Goal: Task Accomplishment & Management: Use online tool/utility

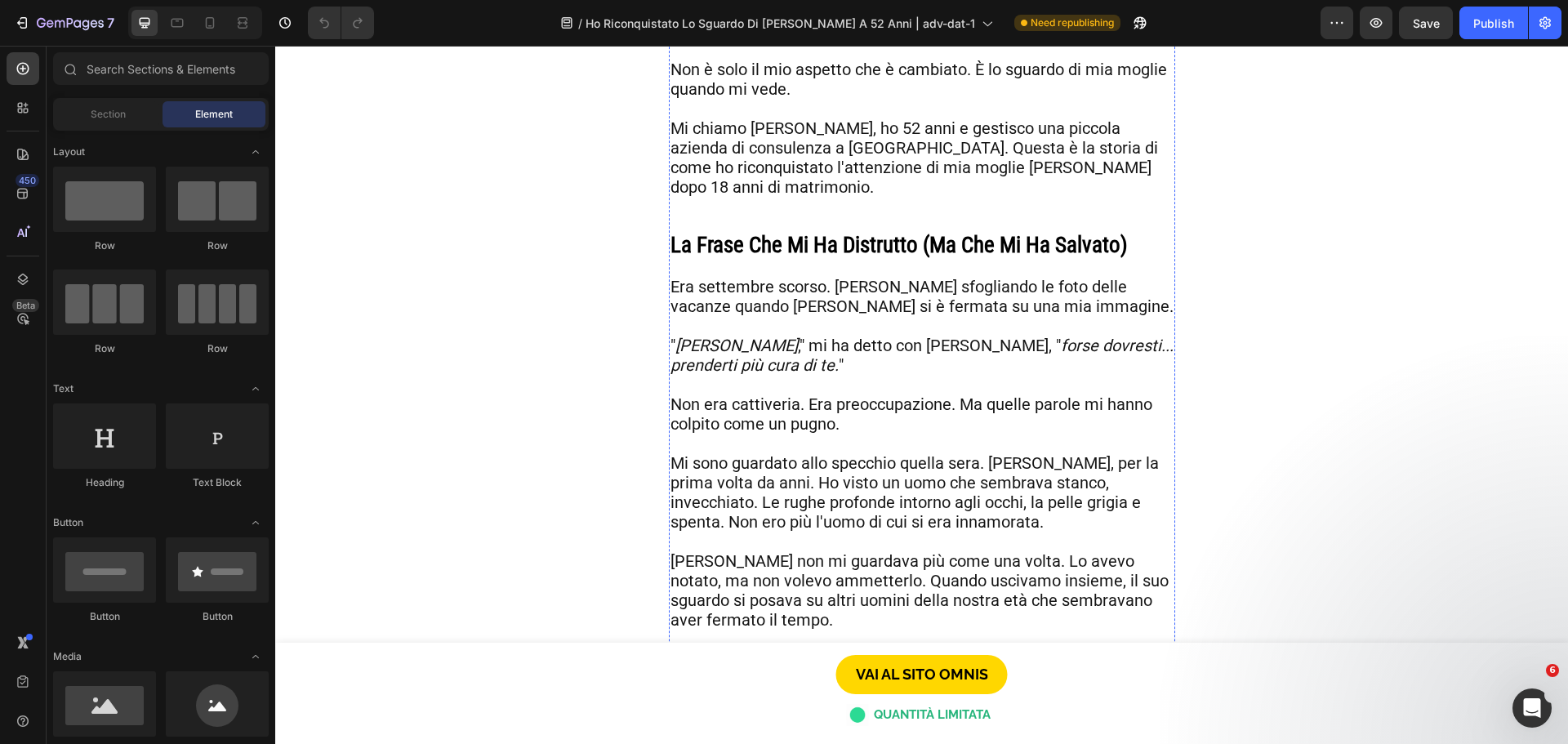
scroll to position [899, 0]
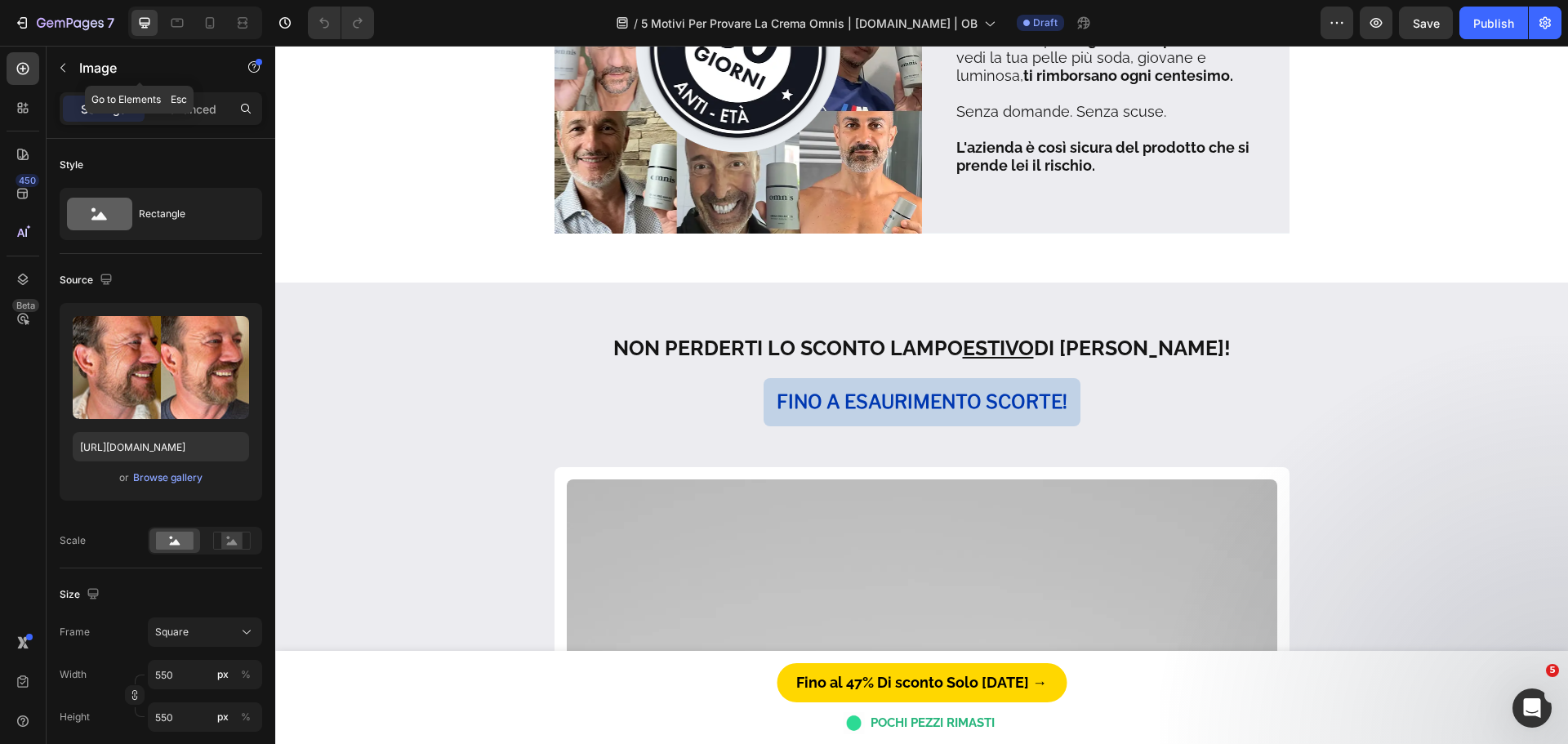
click at [58, 63] on icon "button" at bounding box center [63, 67] width 13 height 13
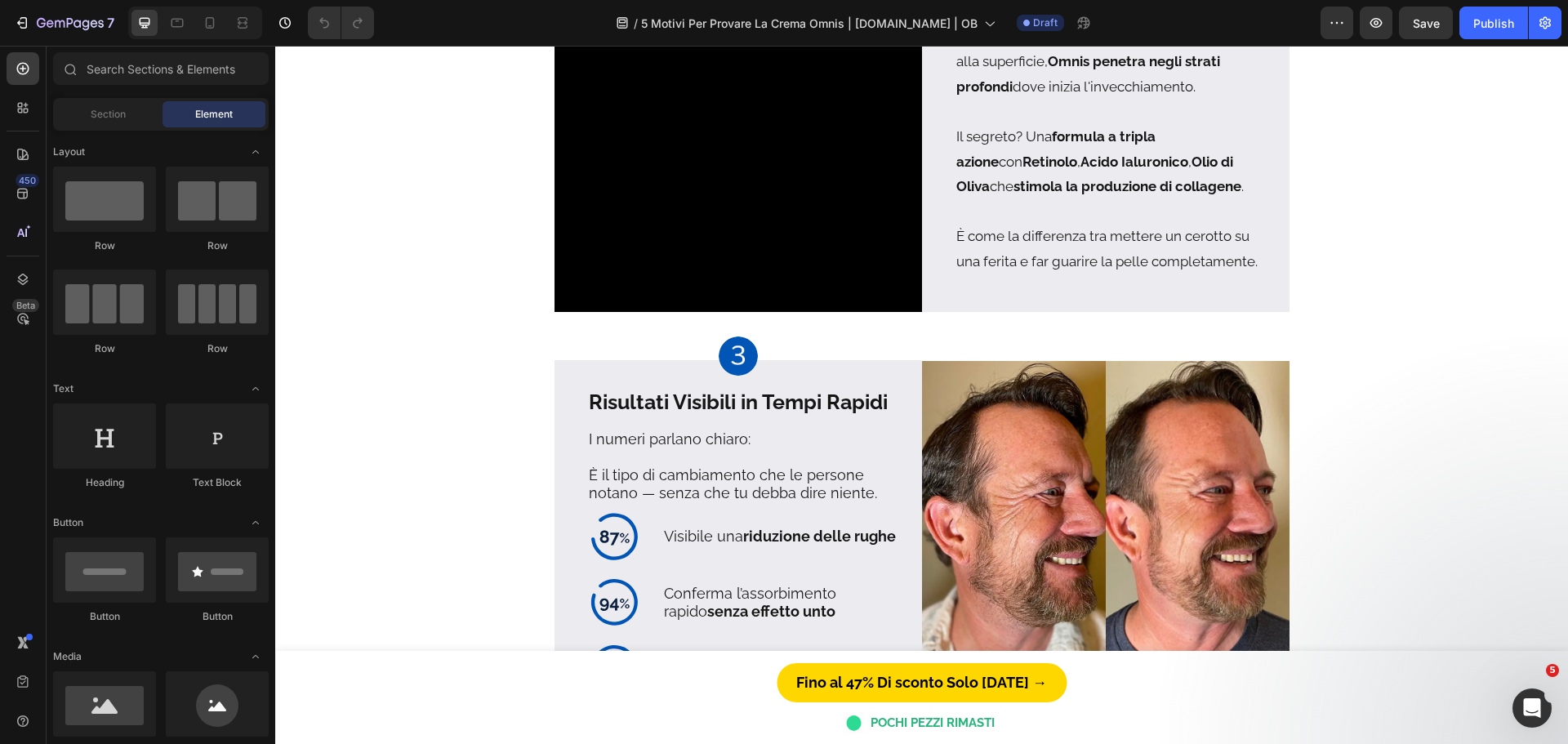
scroll to position [1143, 0]
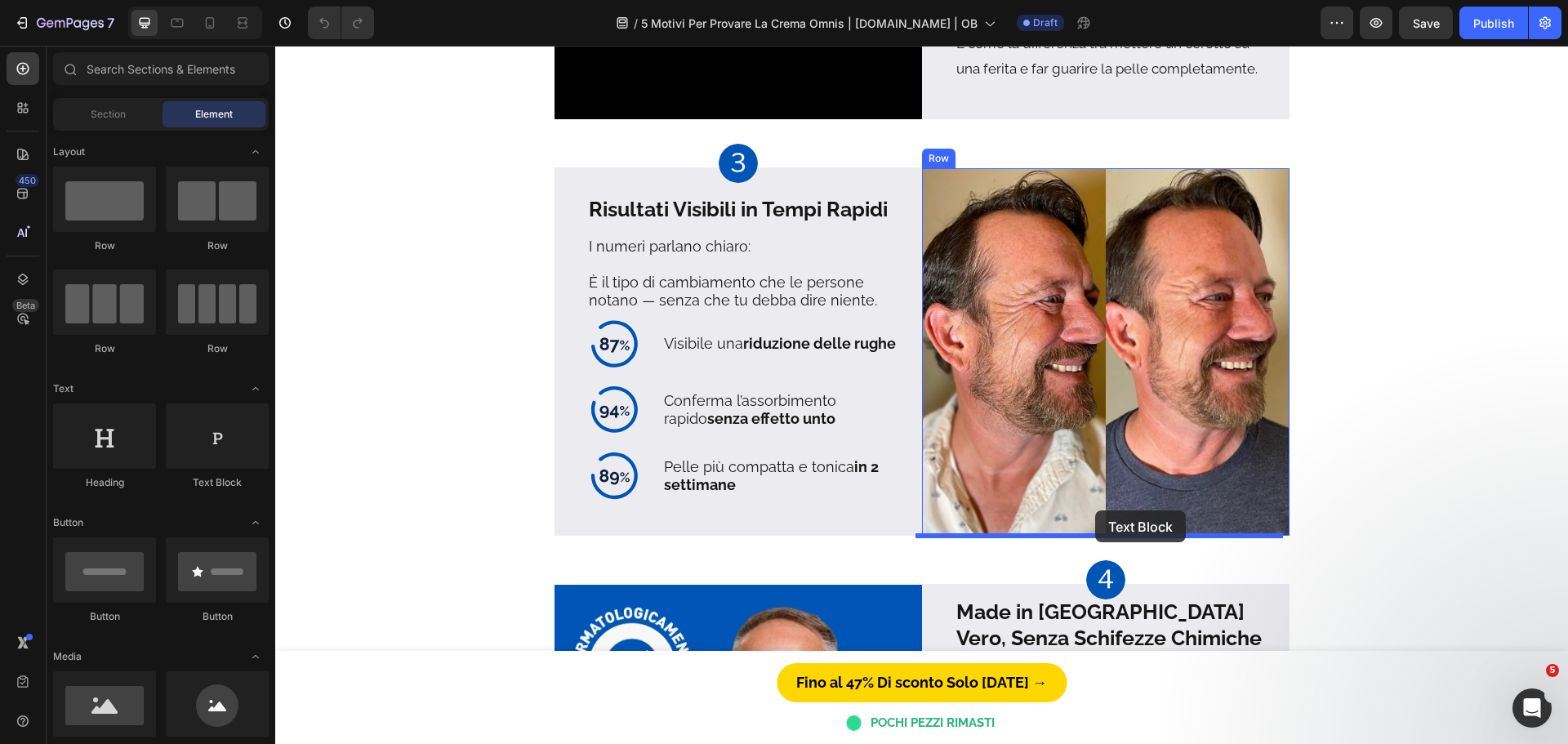
drag, startPoint x: 452, startPoint y: 446, endPoint x: 1095, endPoint y: 510, distance: 646.2
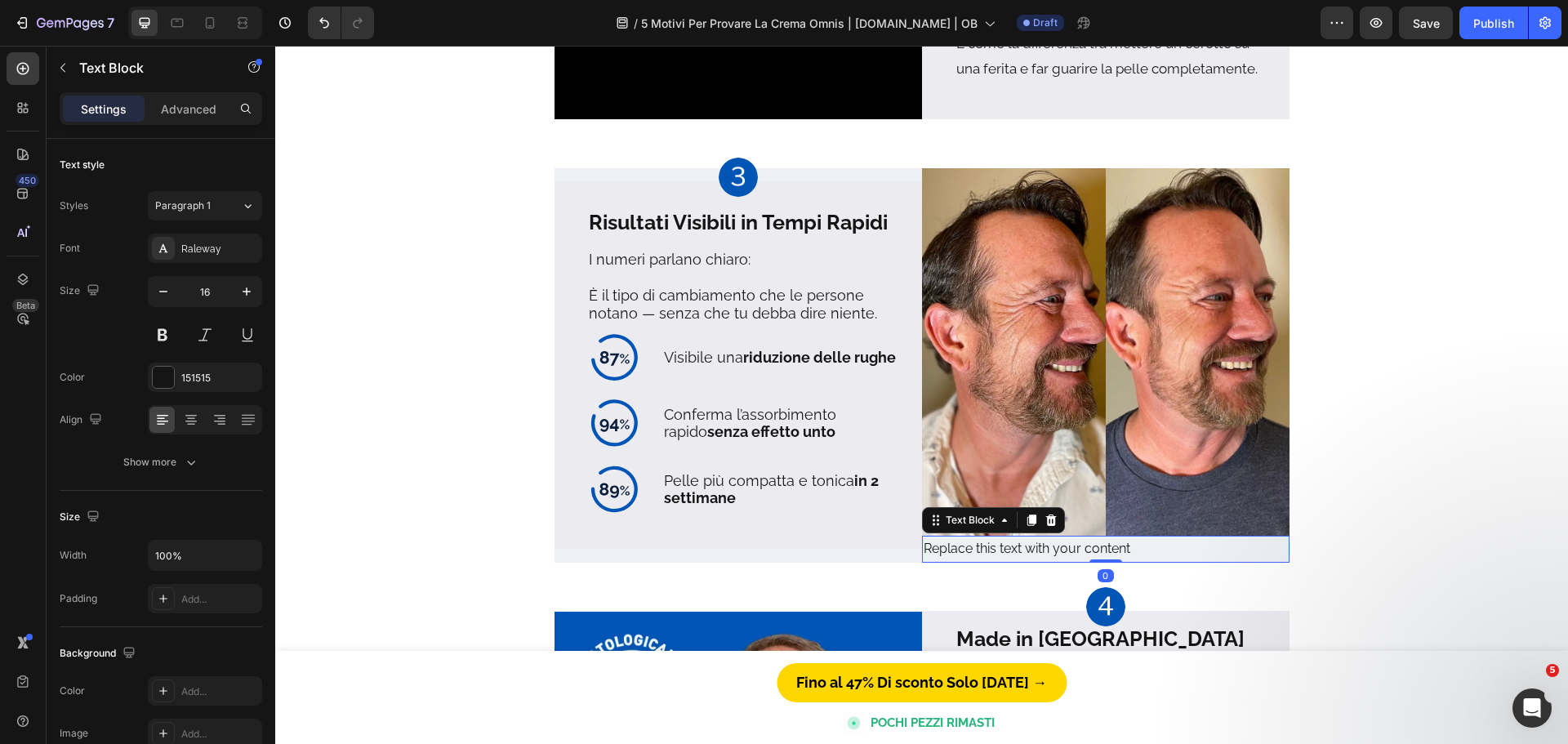
click at [1004, 550] on div "Replace this text with your content" at bounding box center [1105, 549] width 367 height 27
click at [1004, 550] on p "Replace this text with your content" at bounding box center [1106, 550] width 365 height 24
click at [1004, 549] on p "Replace this text with your content" at bounding box center [1106, 550] width 365 height 24
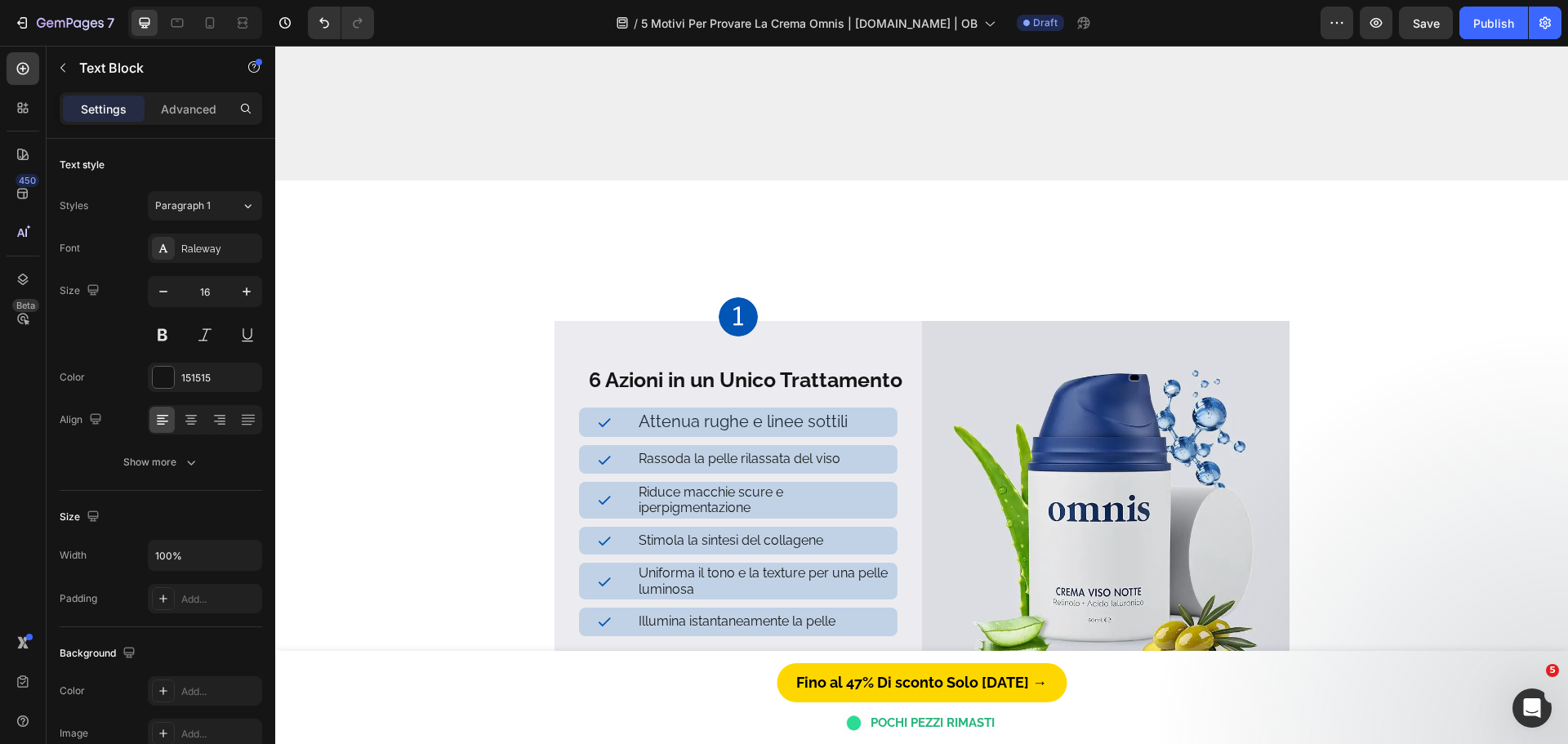
scroll to position [0, 0]
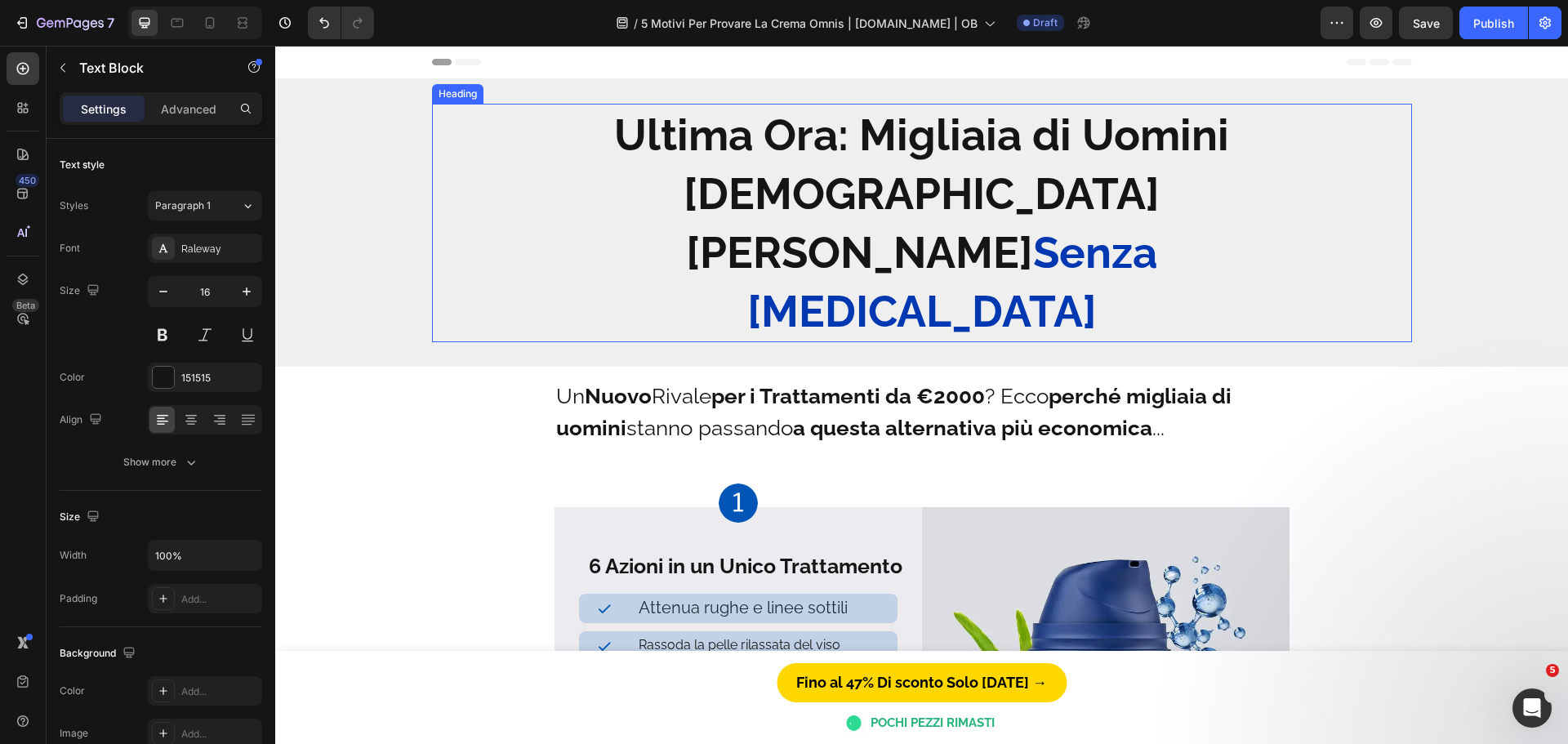
click at [865, 126] on h2 "Ultima Ora: Migliaia di Uomini [DEMOGRAPHIC_DATA] [PERSON_NAME] Senza [MEDICAL_…" at bounding box center [922, 223] width 735 height 238
click at [865, 130] on h2 "Ultima Ora: Migliaia di Uomini [DEMOGRAPHIC_DATA] [PERSON_NAME] Senza [MEDICAL_…" at bounding box center [922, 223] width 735 height 238
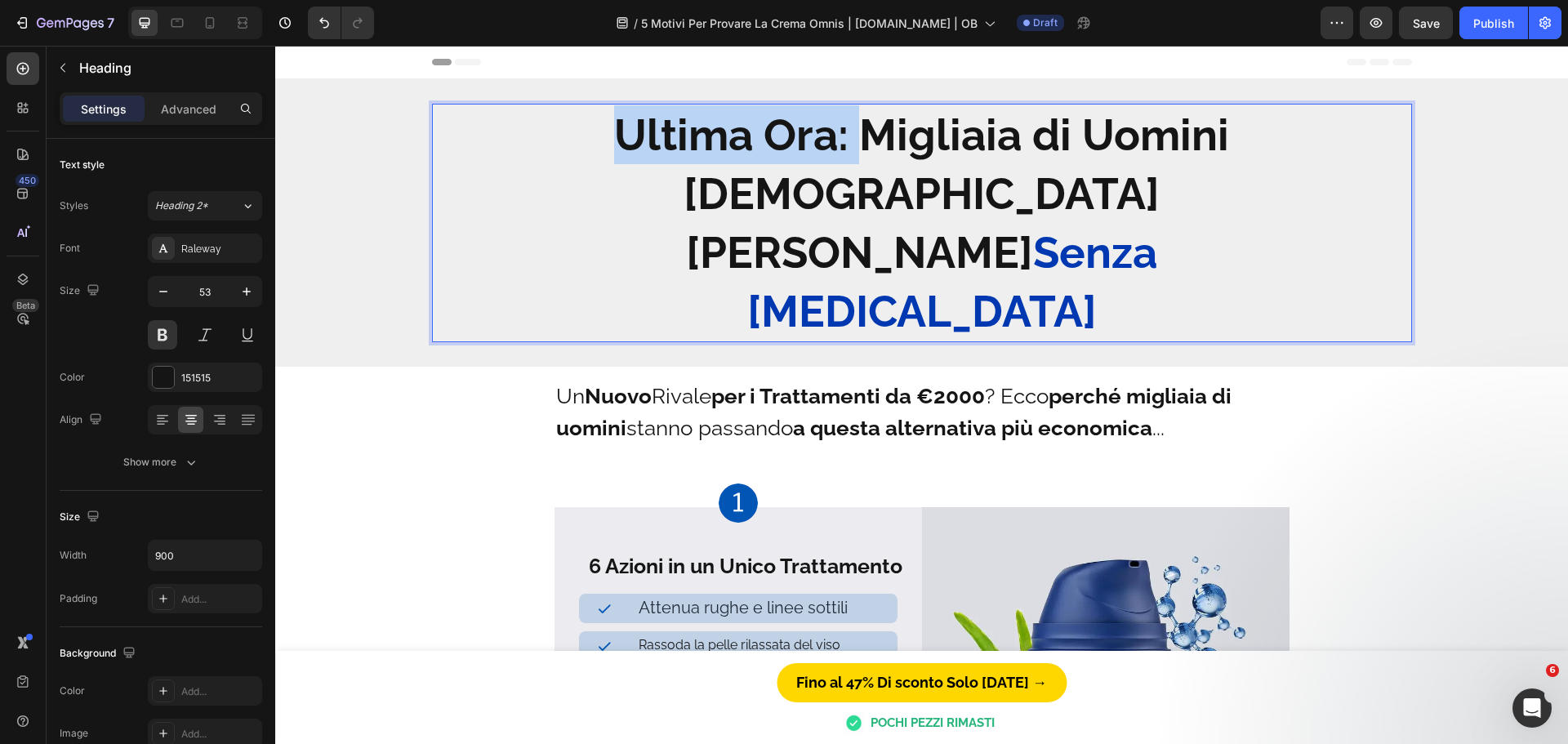
drag, startPoint x: 853, startPoint y: 128, endPoint x: 614, endPoint y: 135, distance: 239.1
click at [614, 135] on p "Ultima Ora: Migliaia di Uomini [DEMOGRAPHIC_DATA] [PERSON_NAME] Senza [MEDICAL_…" at bounding box center [922, 222] width 732 height 235
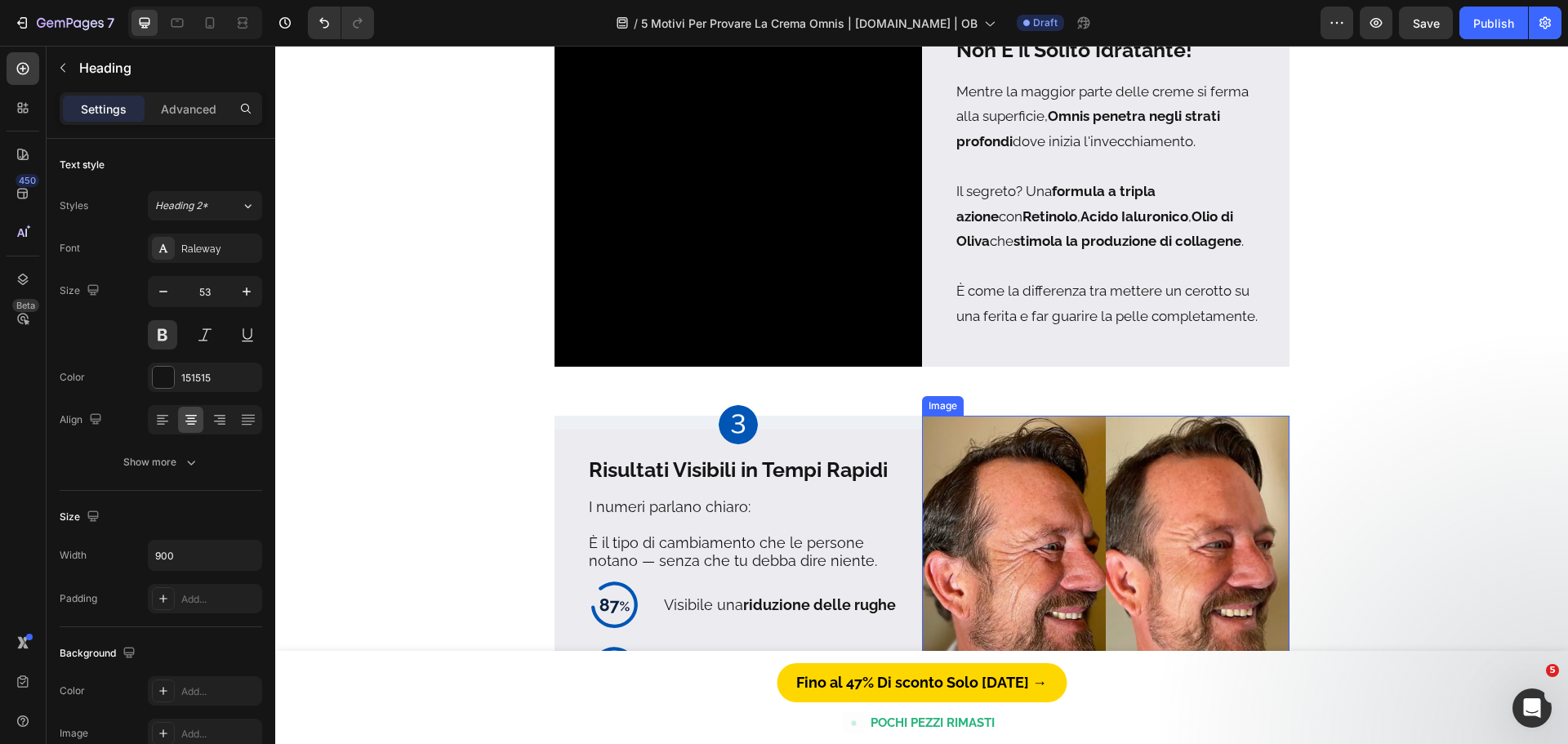
scroll to position [1143, 0]
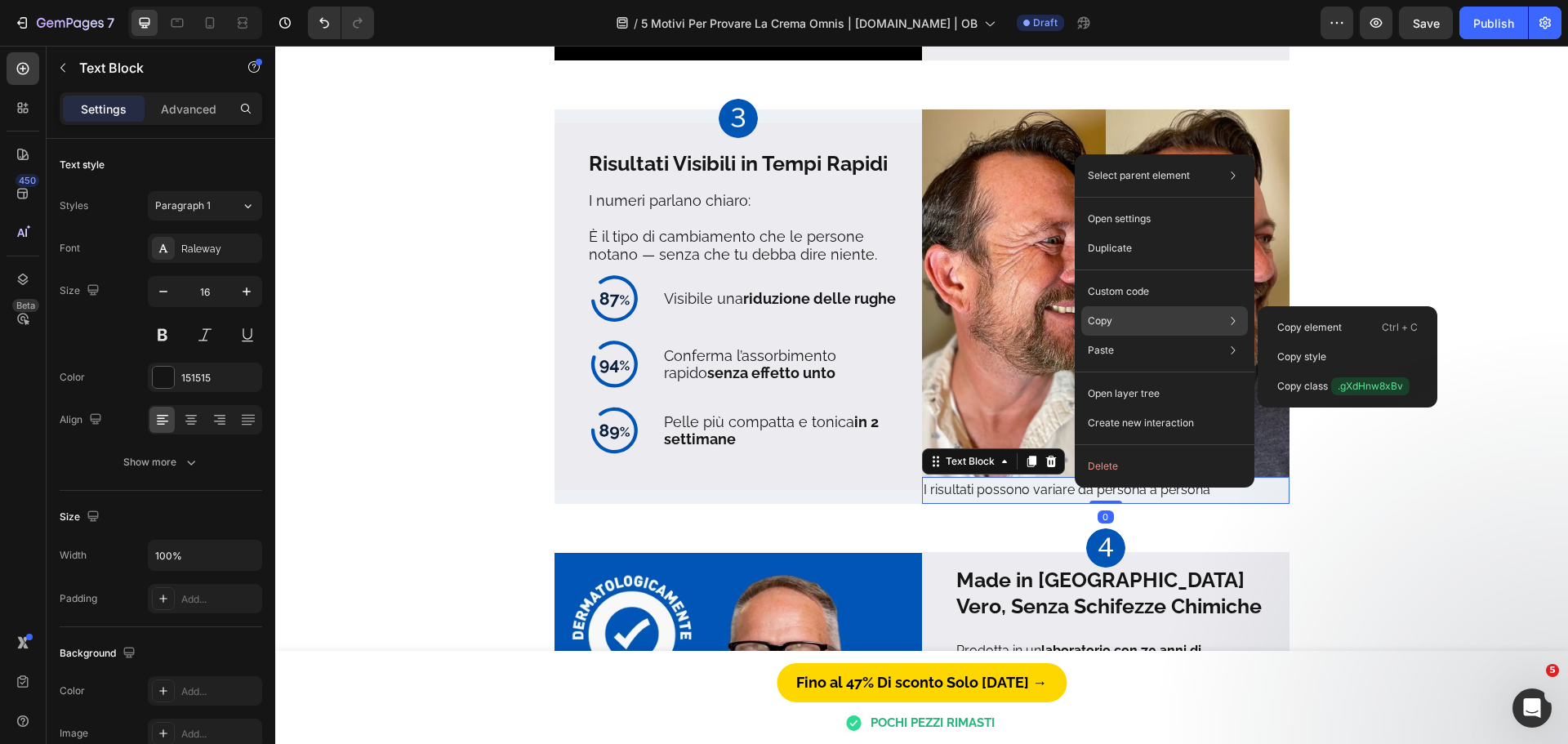
click at [1141, 325] on div "Copy Copy element Ctrl + C Copy style Copy class .gXdHnw8xBv" at bounding box center [1165, 321] width 167 height 29
drag, startPoint x: 1310, startPoint y: 328, endPoint x: 759, endPoint y: 208, distance: 563.9
click at [1310, 328] on p "Copy element" at bounding box center [1309, 327] width 65 height 15
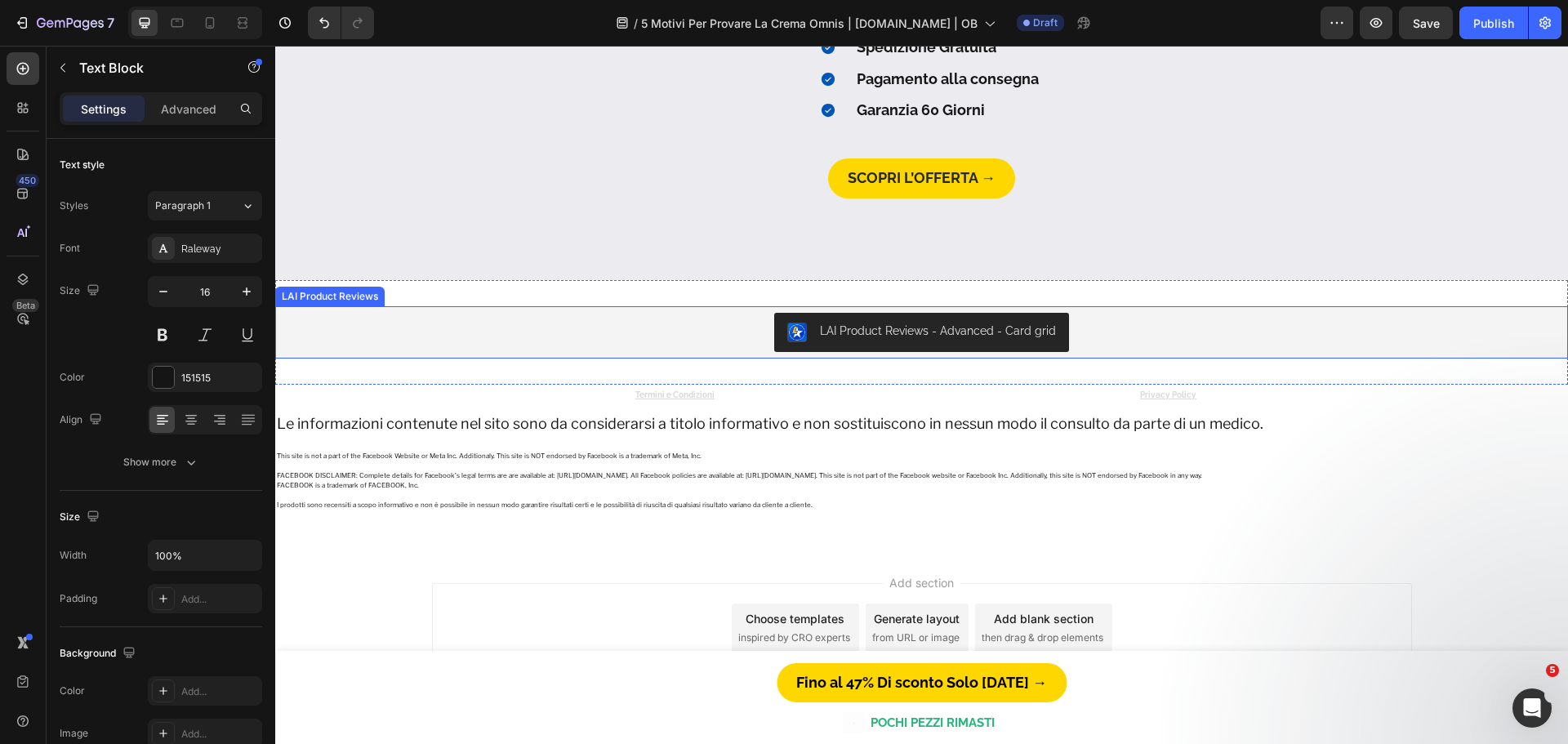
scroll to position [4265, 0]
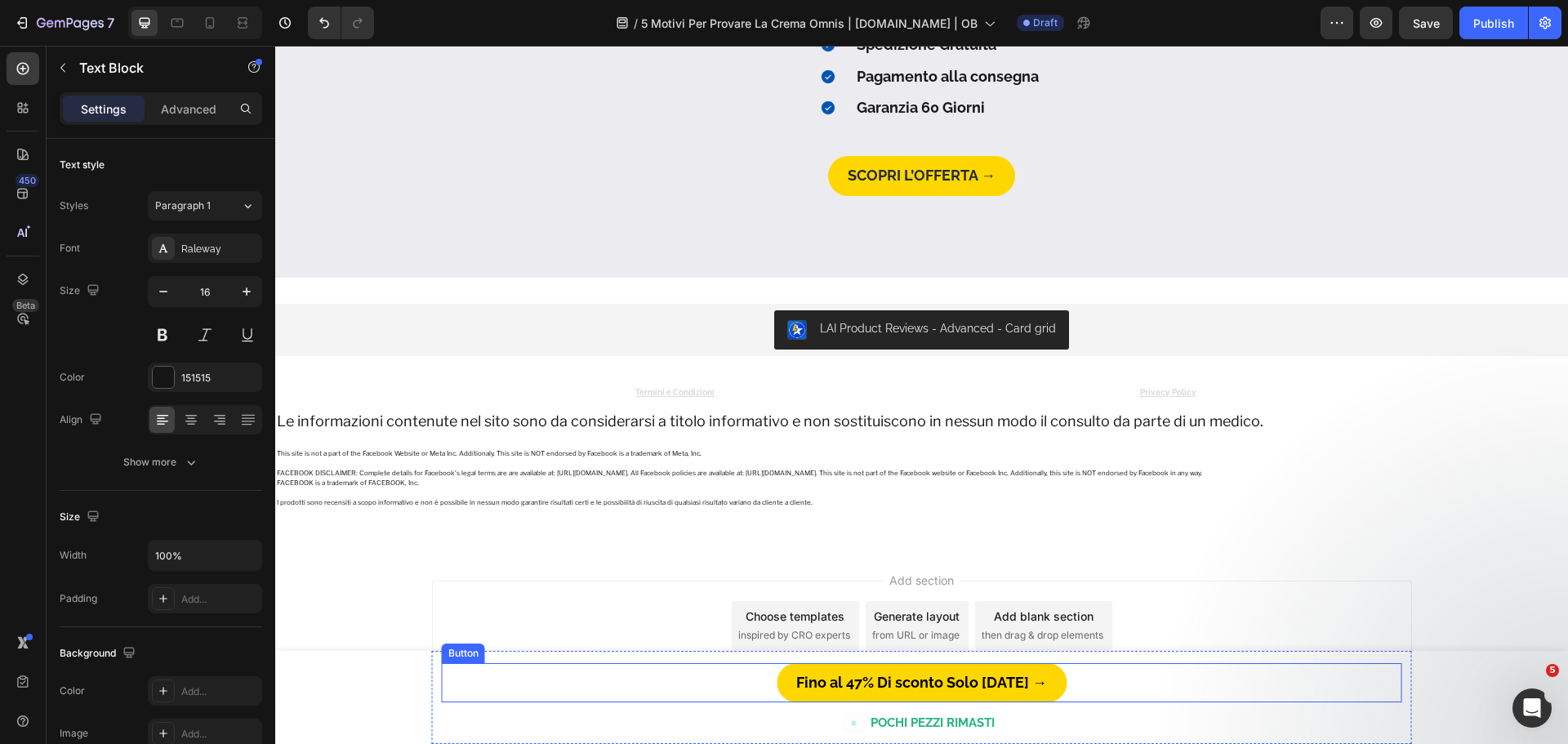
click at [1119, 687] on div "Fino al 47% Di sconto Solo [DATE] → Button" at bounding box center [922, 683] width 961 height 40
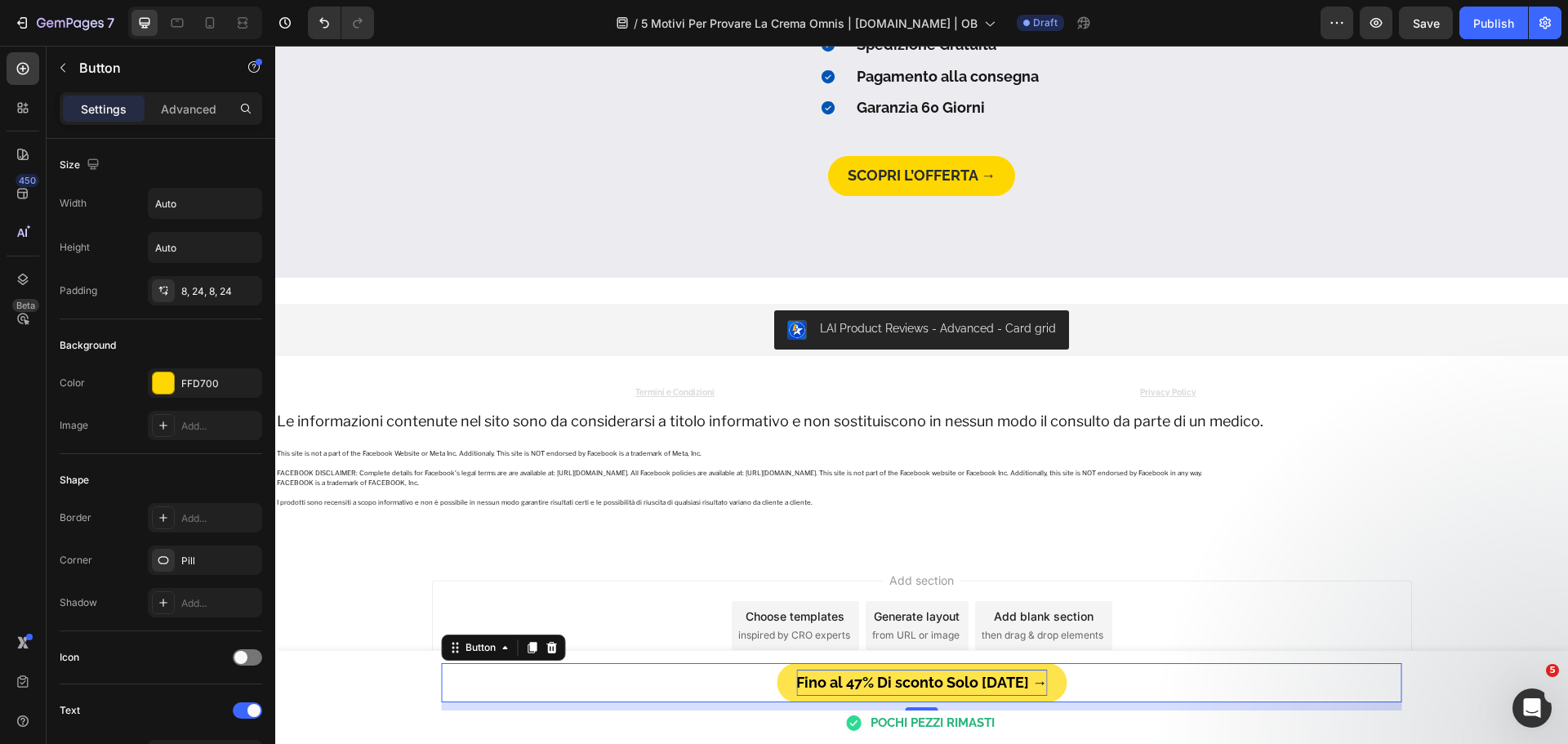
click at [885, 679] on p "Fino al 47% Di sconto Solo [DATE] →" at bounding box center [922, 683] width 251 height 26
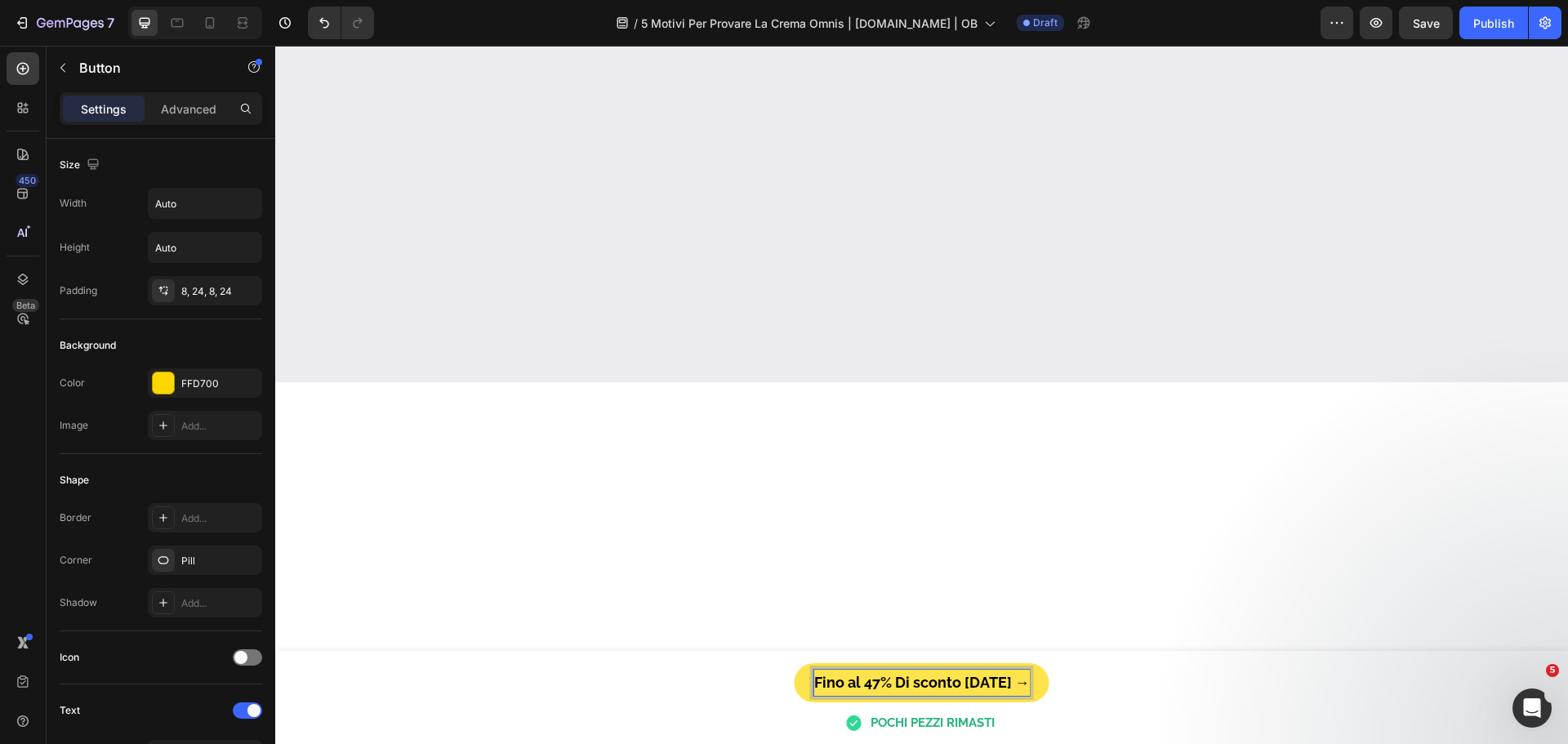
scroll to position [3928, 0]
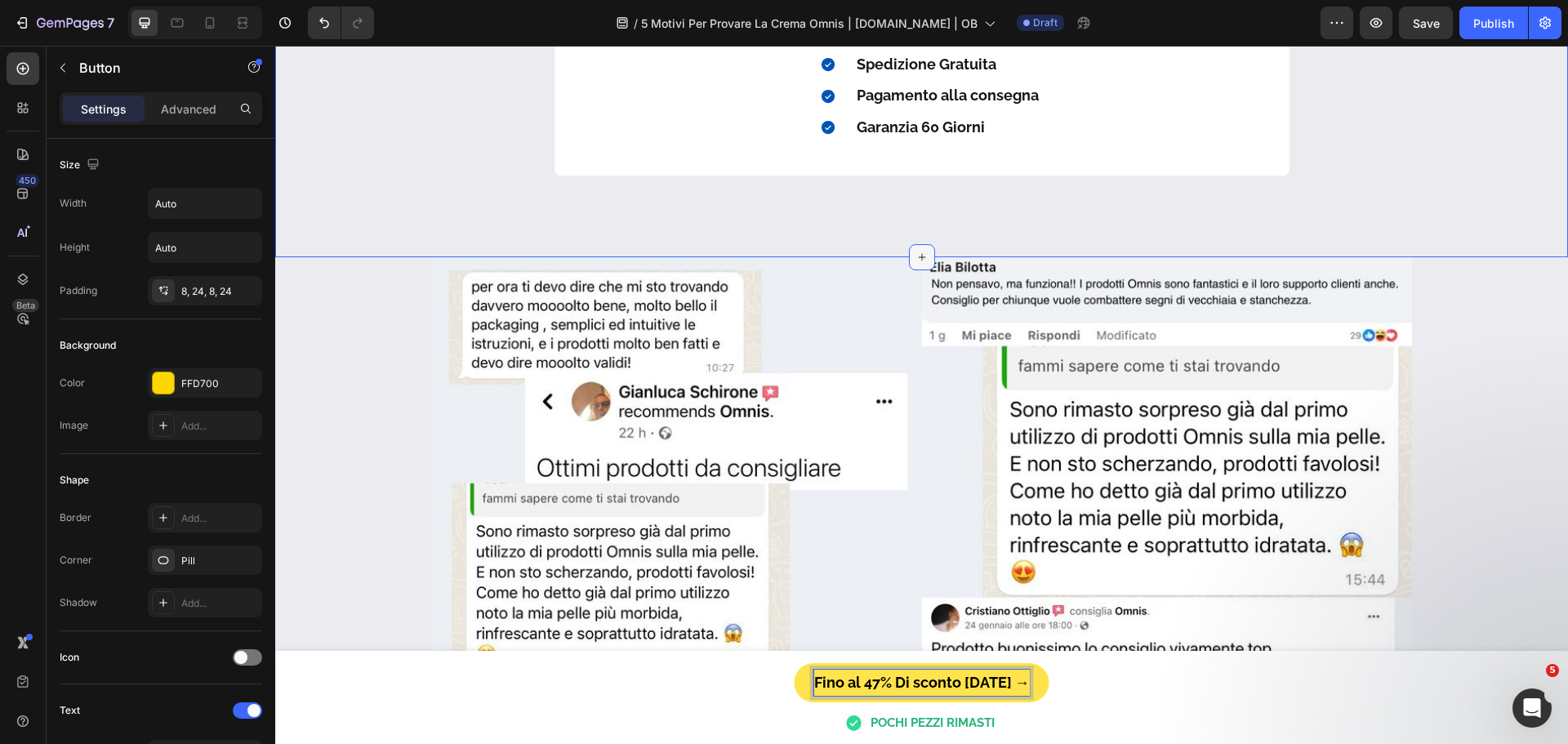
click at [916, 254] on icon at bounding box center [921, 257] width 13 height 13
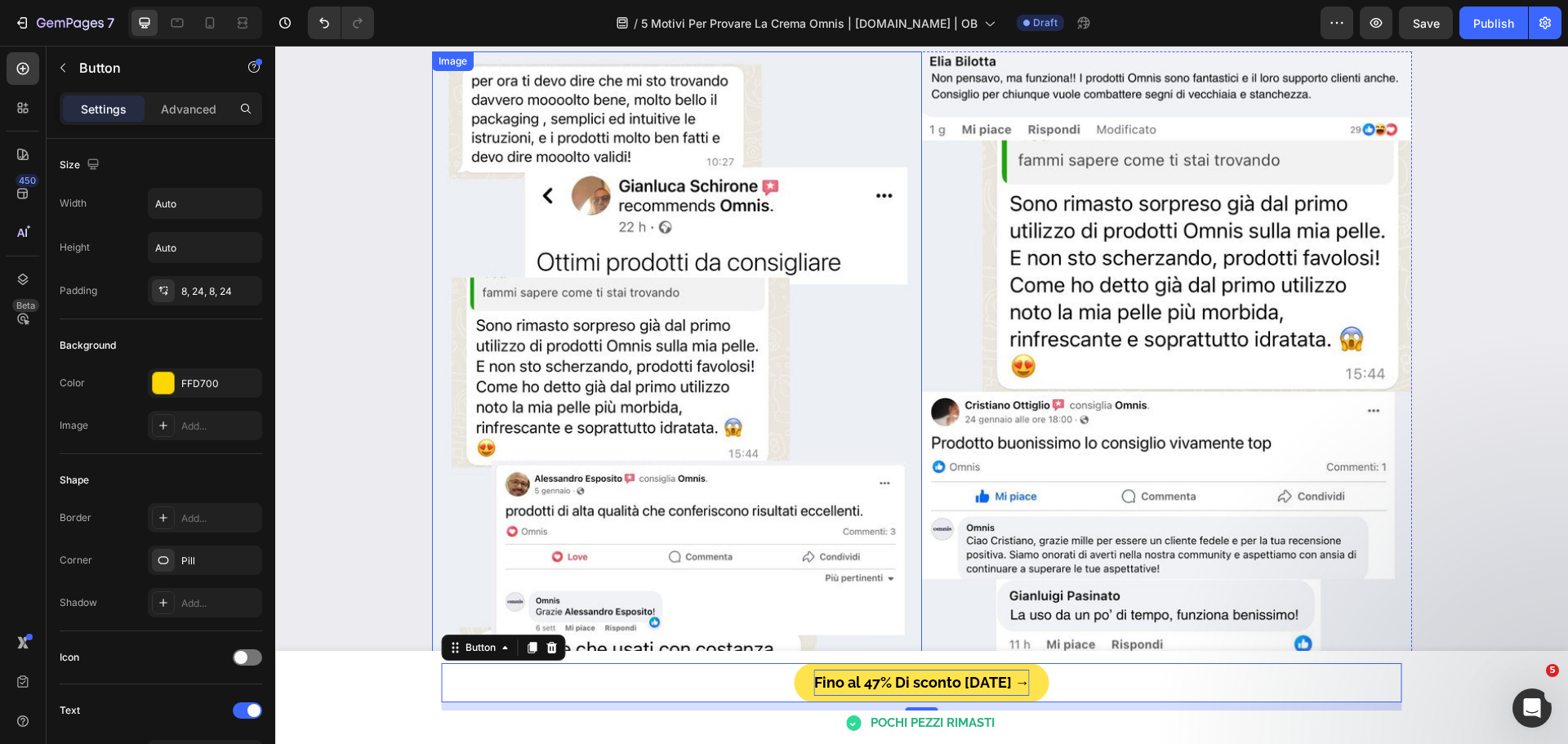
scroll to position [3821, 0]
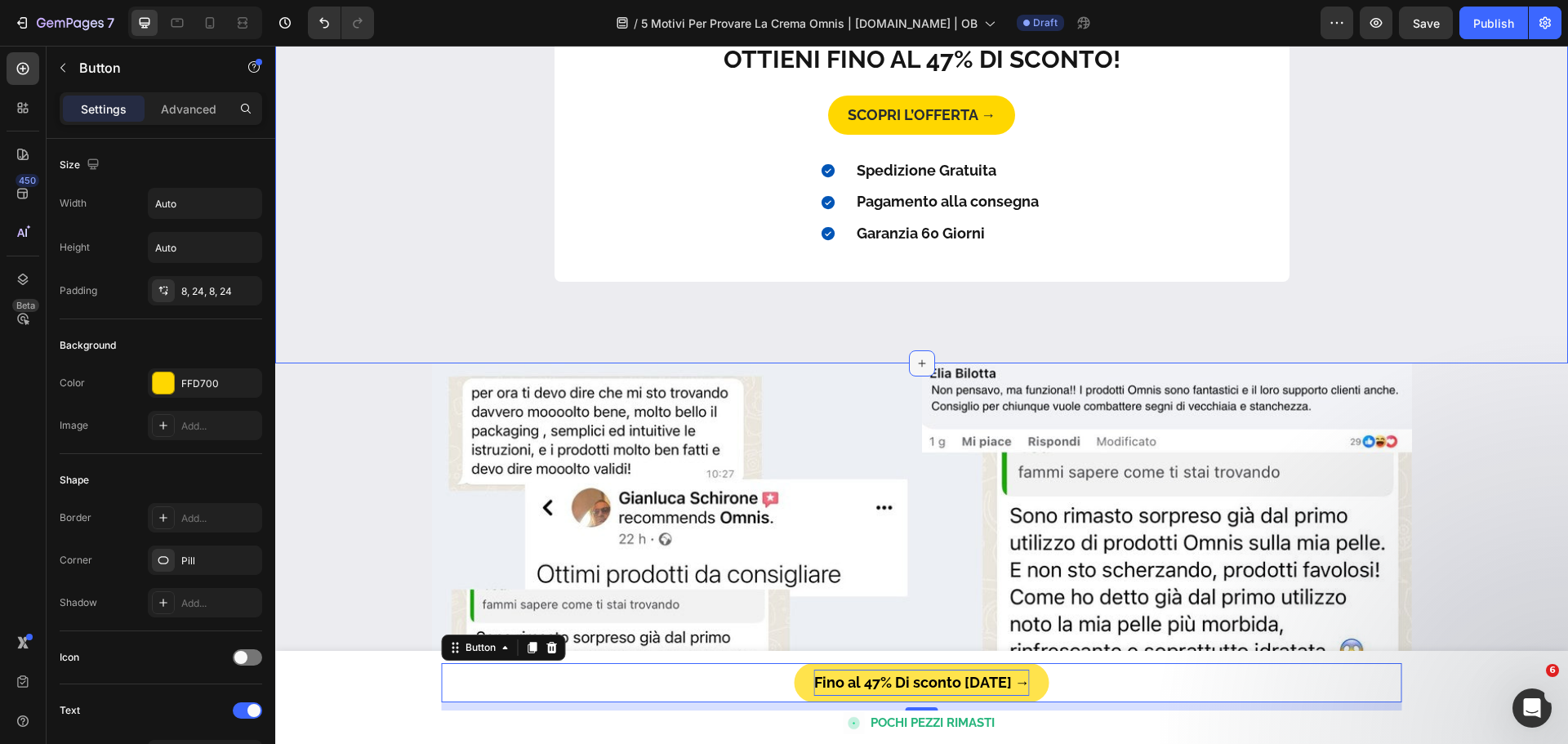
click at [912, 356] on div at bounding box center [922, 363] width 26 height 26
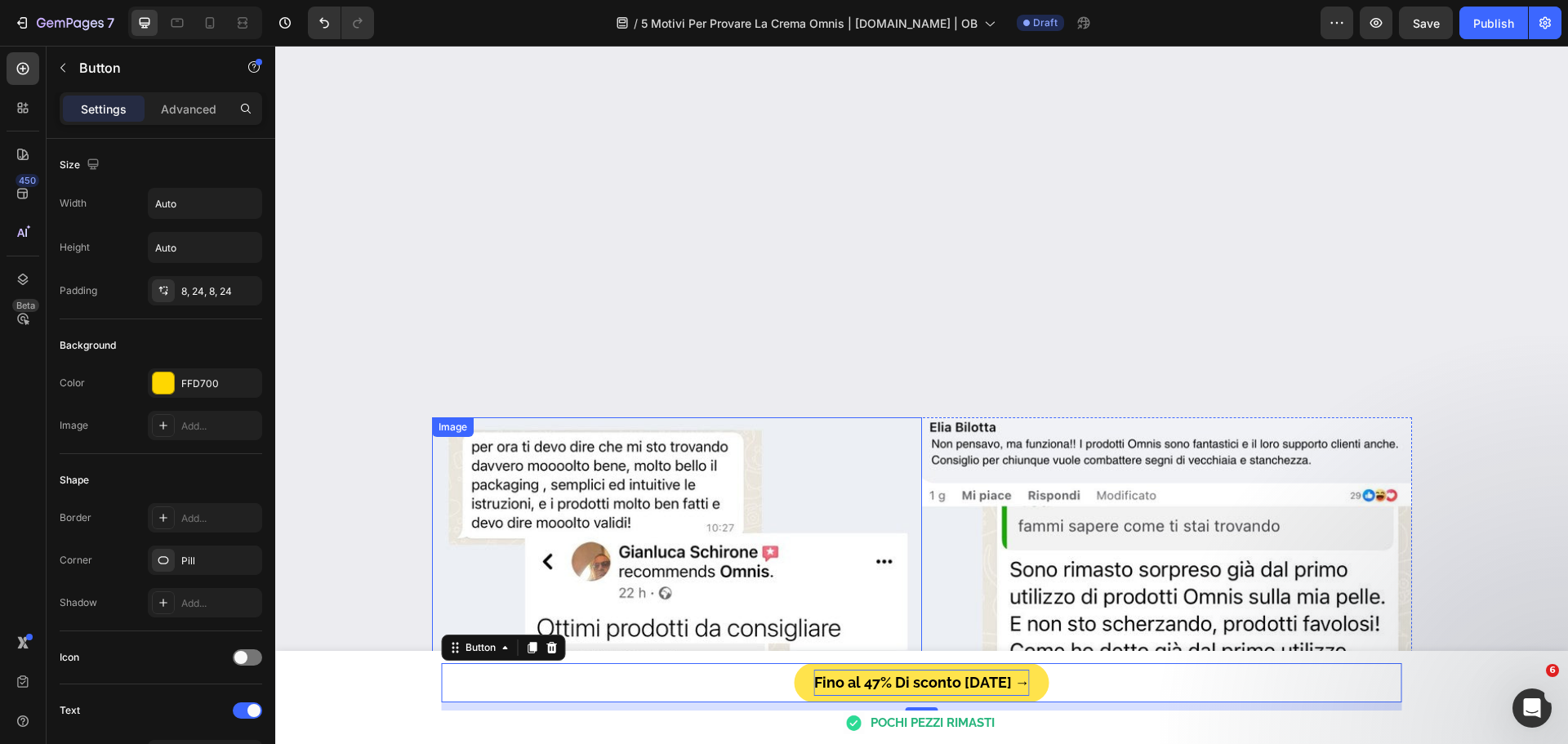
scroll to position [3740, 0]
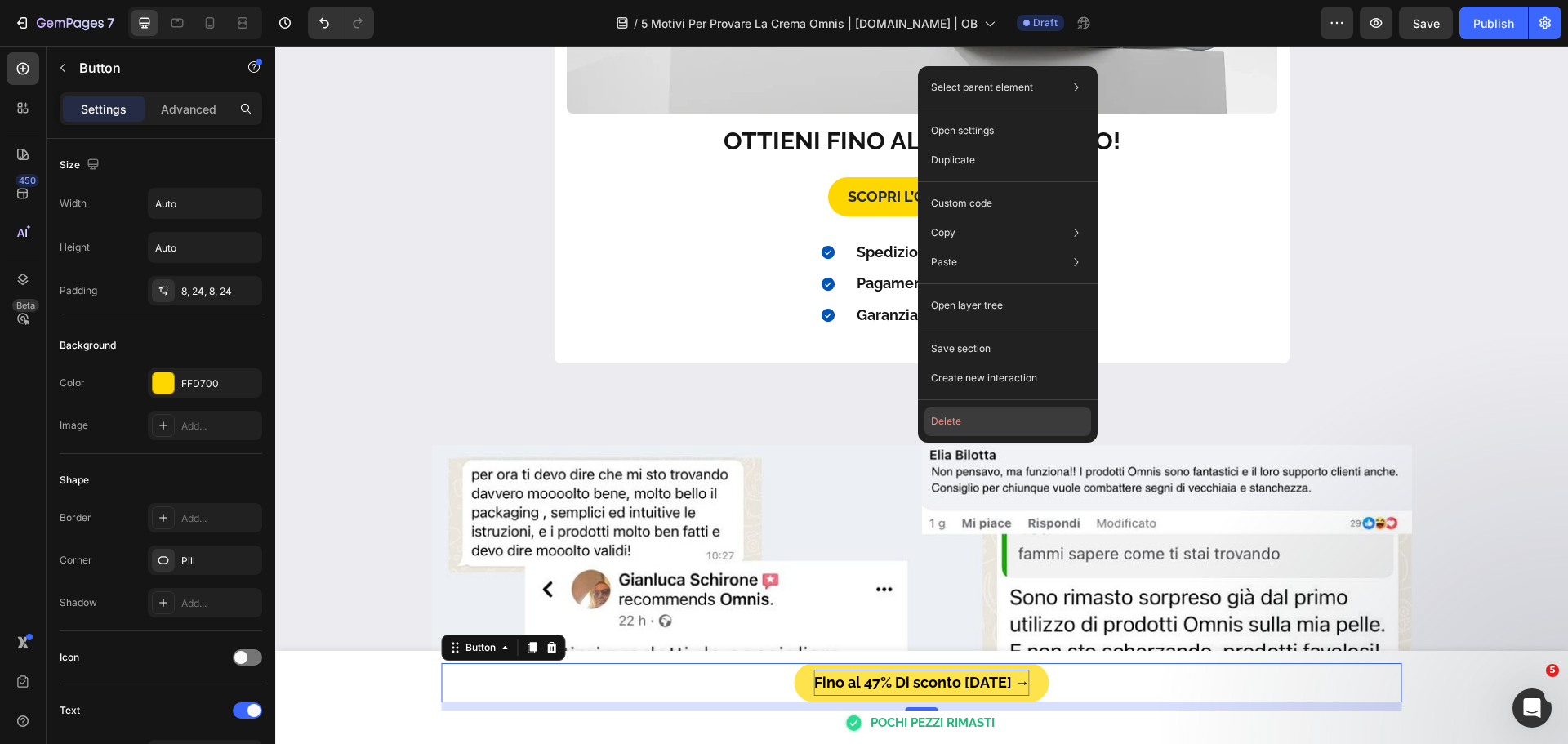
click at [968, 423] on button "Delete" at bounding box center [1008, 421] width 167 height 29
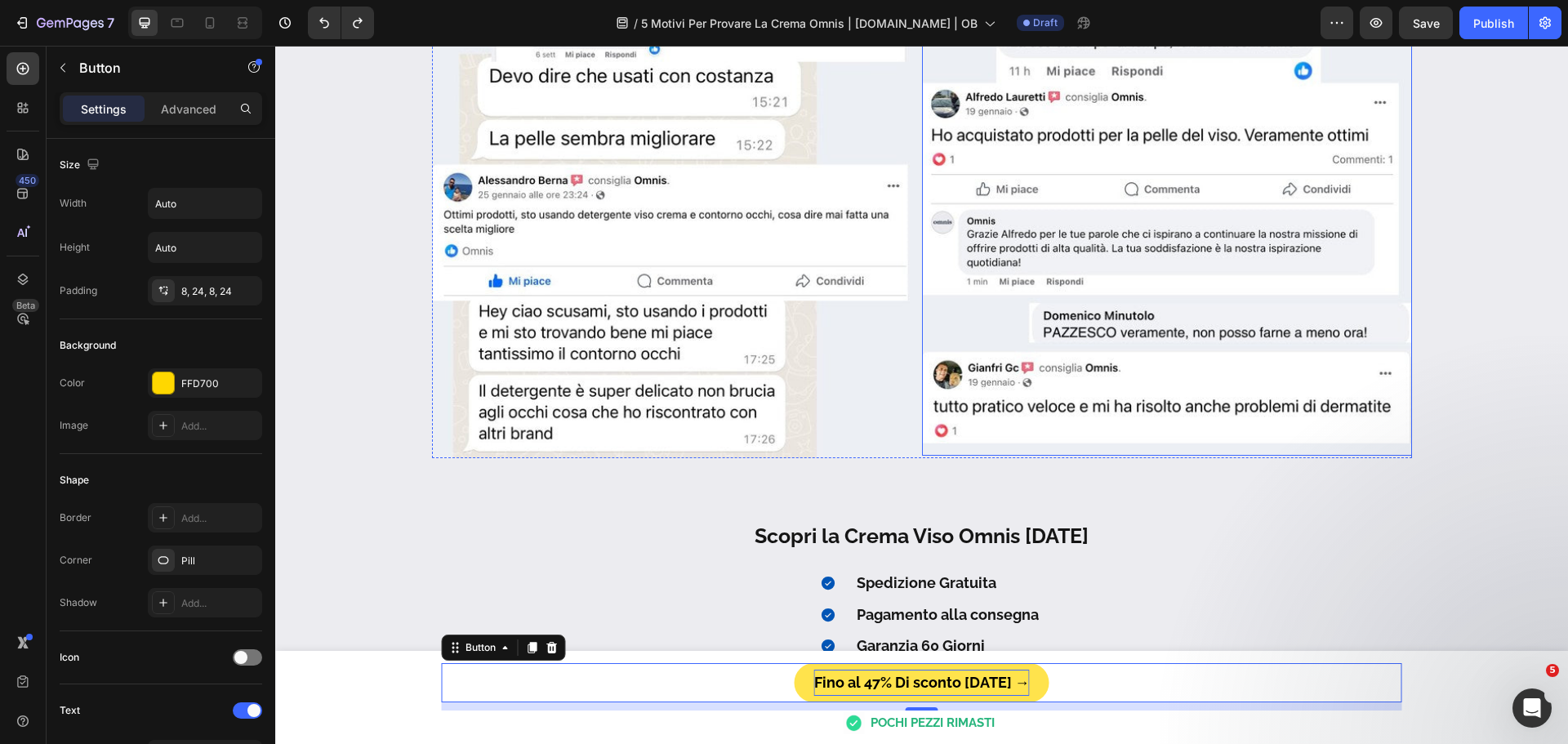
scroll to position [4720, 0]
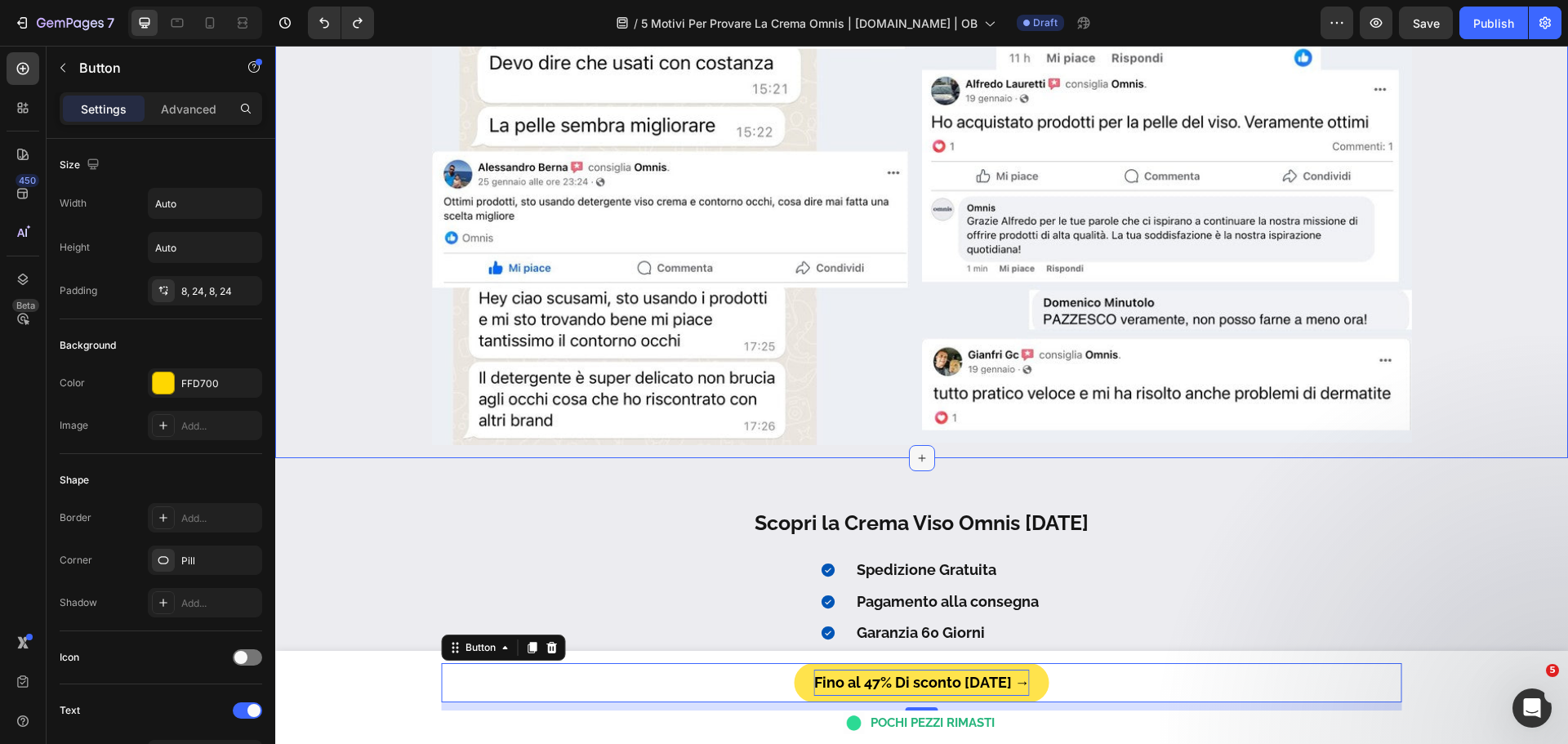
click at [918, 452] on icon at bounding box center [921, 458] width 13 height 13
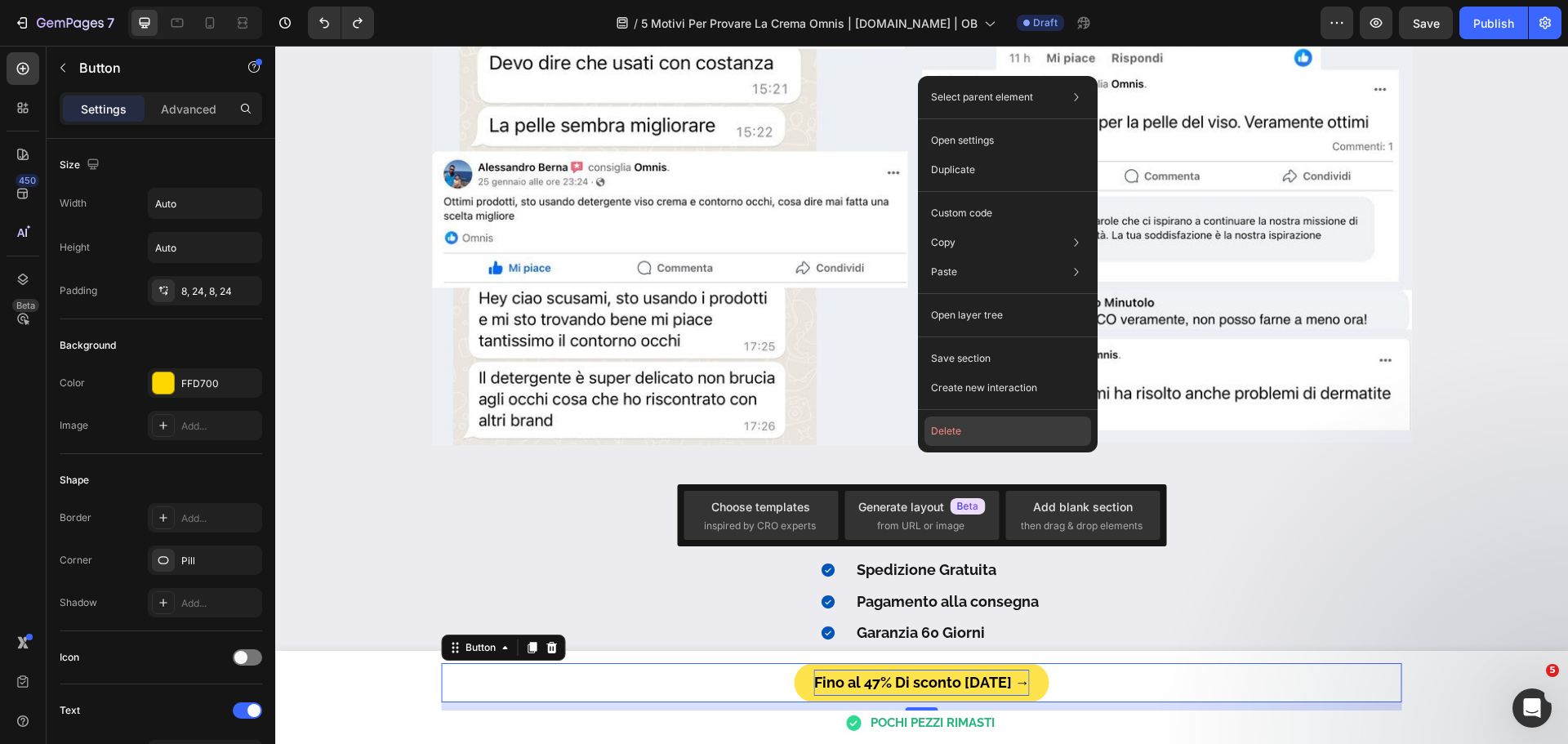
click at [942, 435] on button "Delete" at bounding box center [1008, 431] width 167 height 29
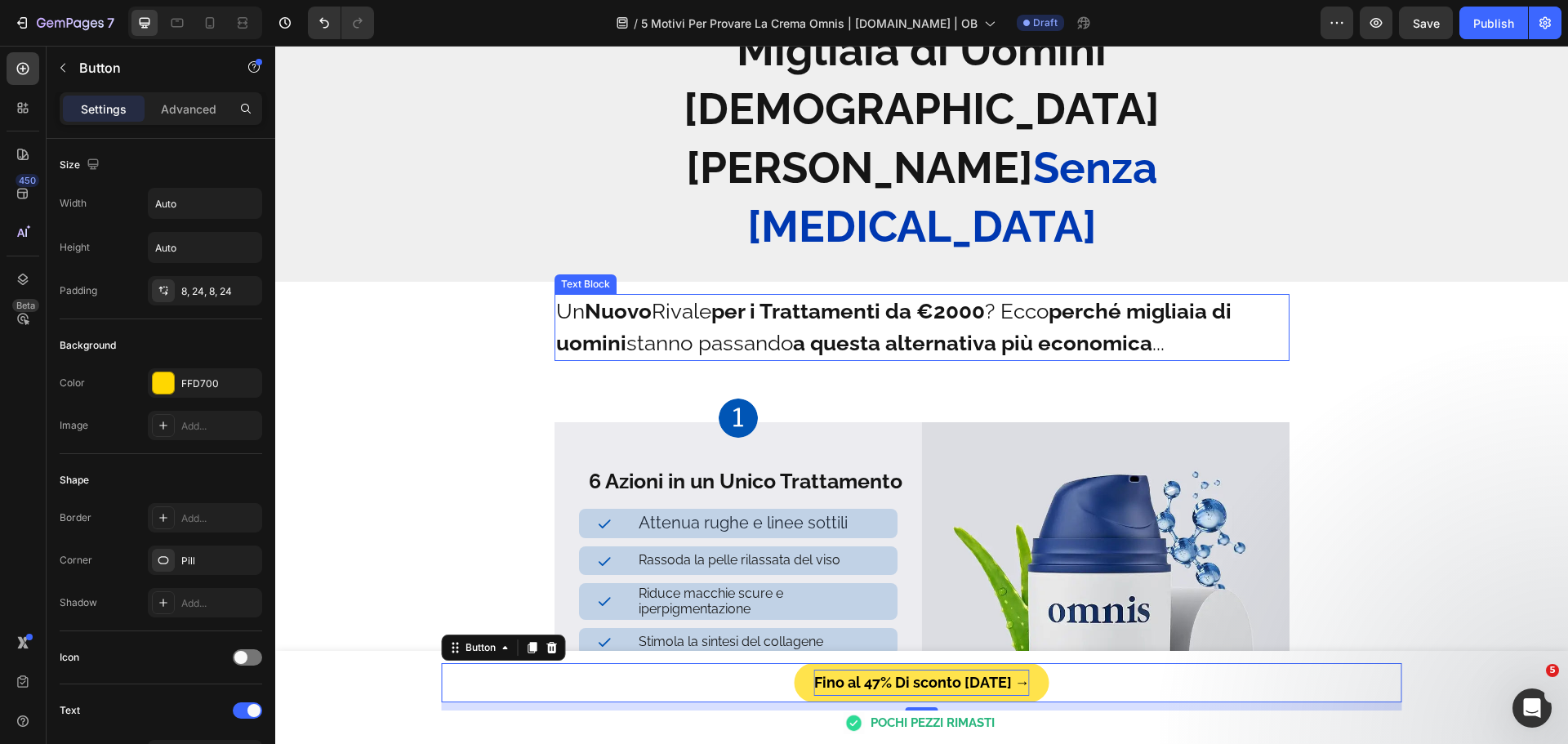
scroll to position [0, 0]
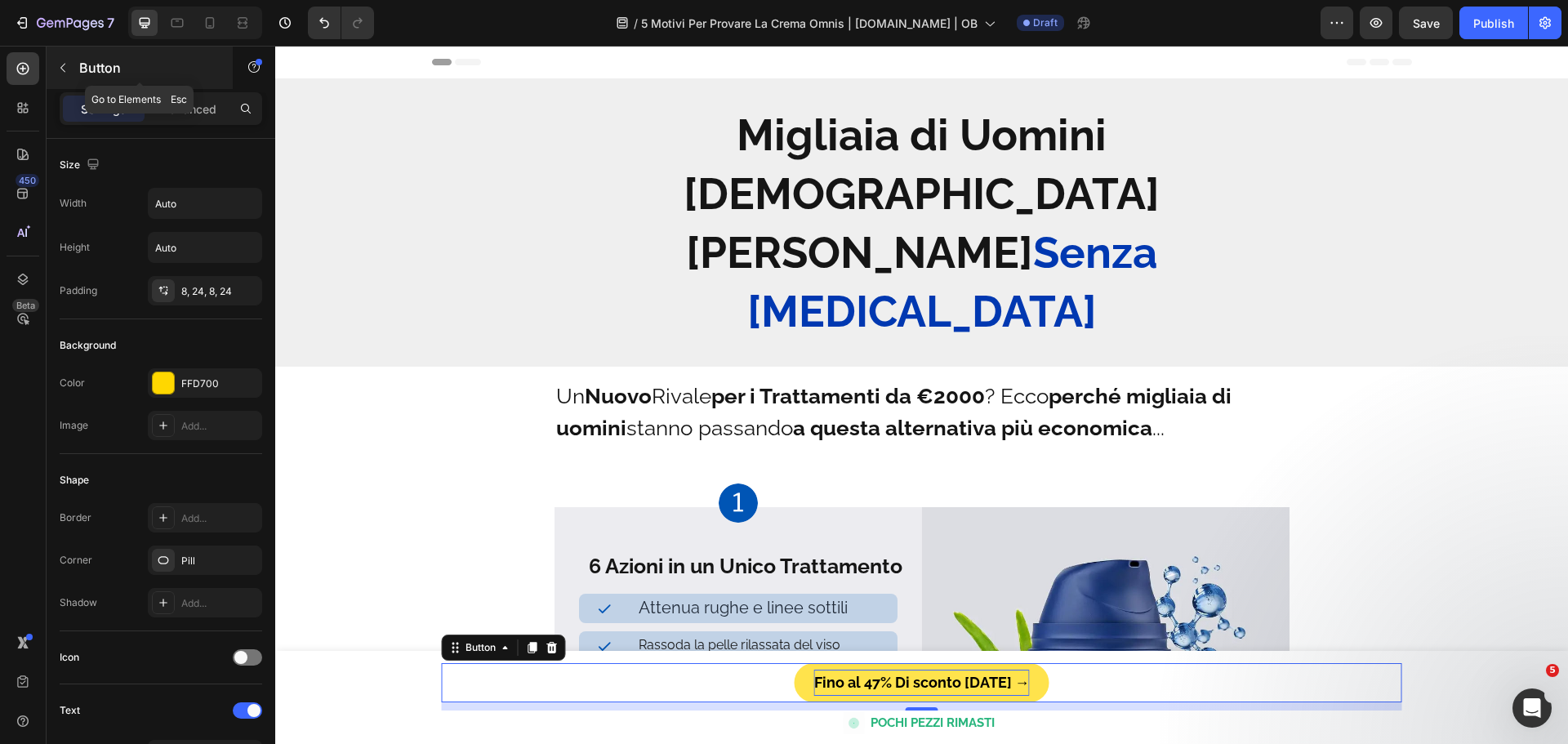
click at [63, 69] on icon "button" at bounding box center [63, 67] width 13 height 13
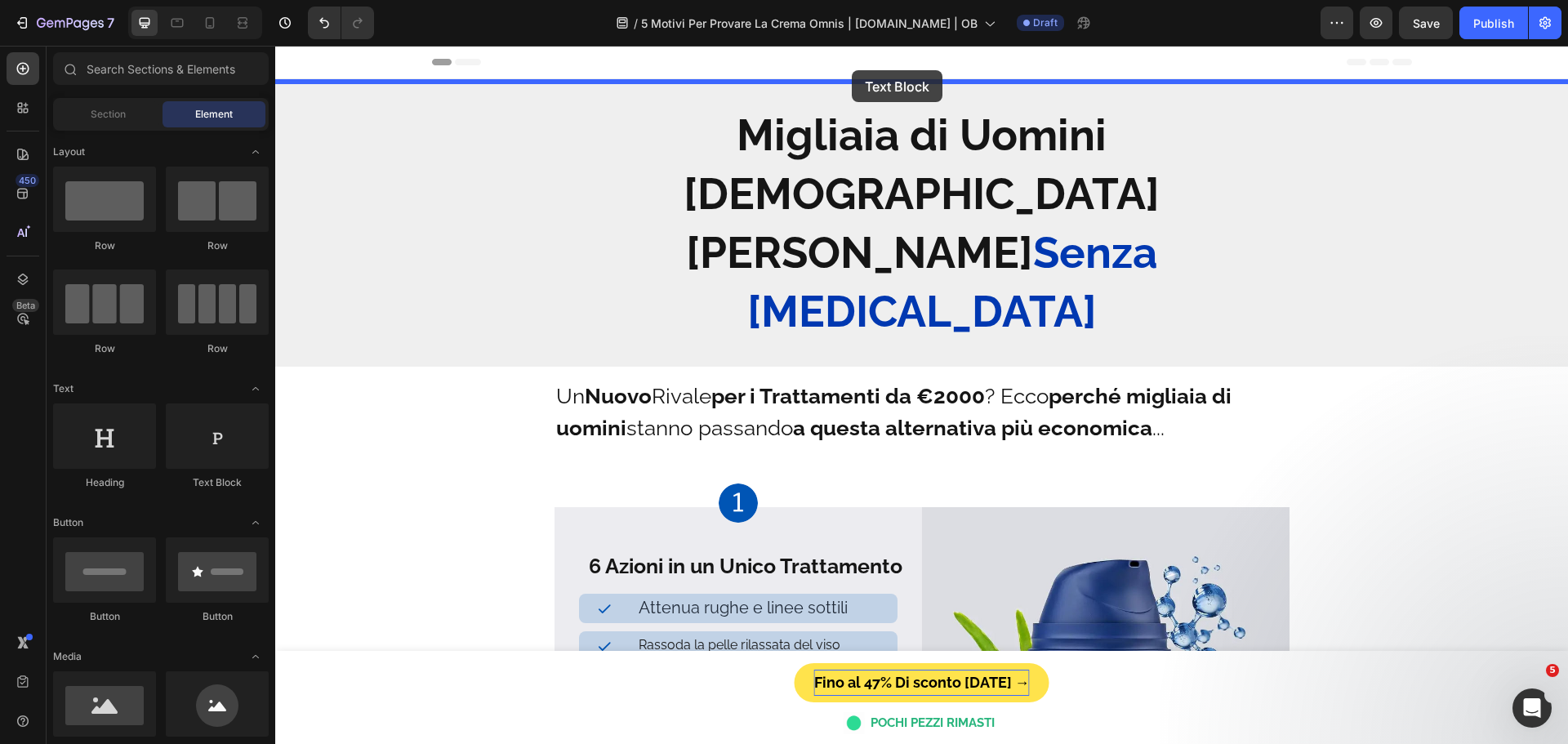
drag, startPoint x: 507, startPoint y: 509, endPoint x: 849, endPoint y: 71, distance: 555.7
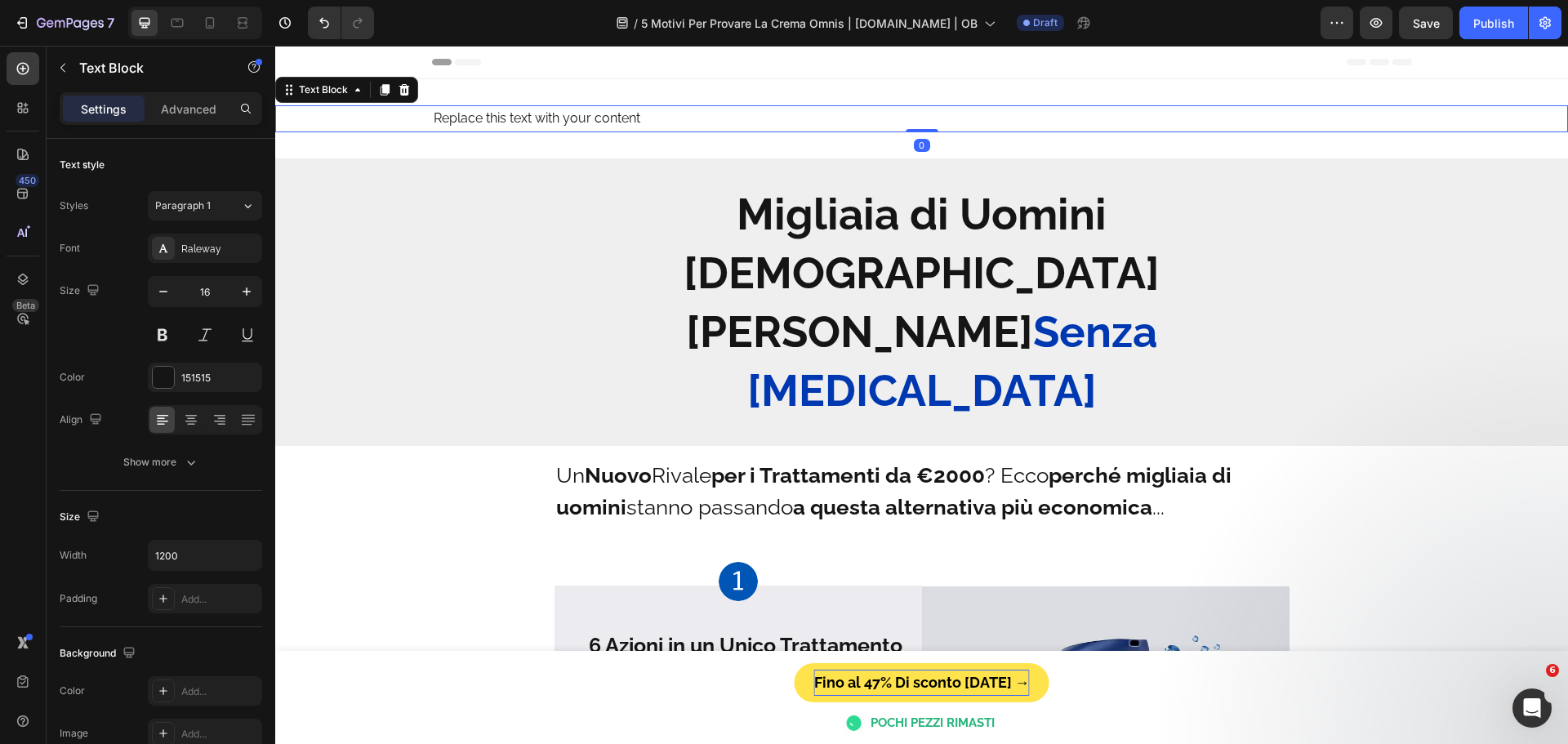
click at [542, 120] on div "Replace this text with your content" at bounding box center [922, 118] width 981 height 27
click at [541, 120] on p "Replace this text with your content" at bounding box center [922, 119] width 977 height 24
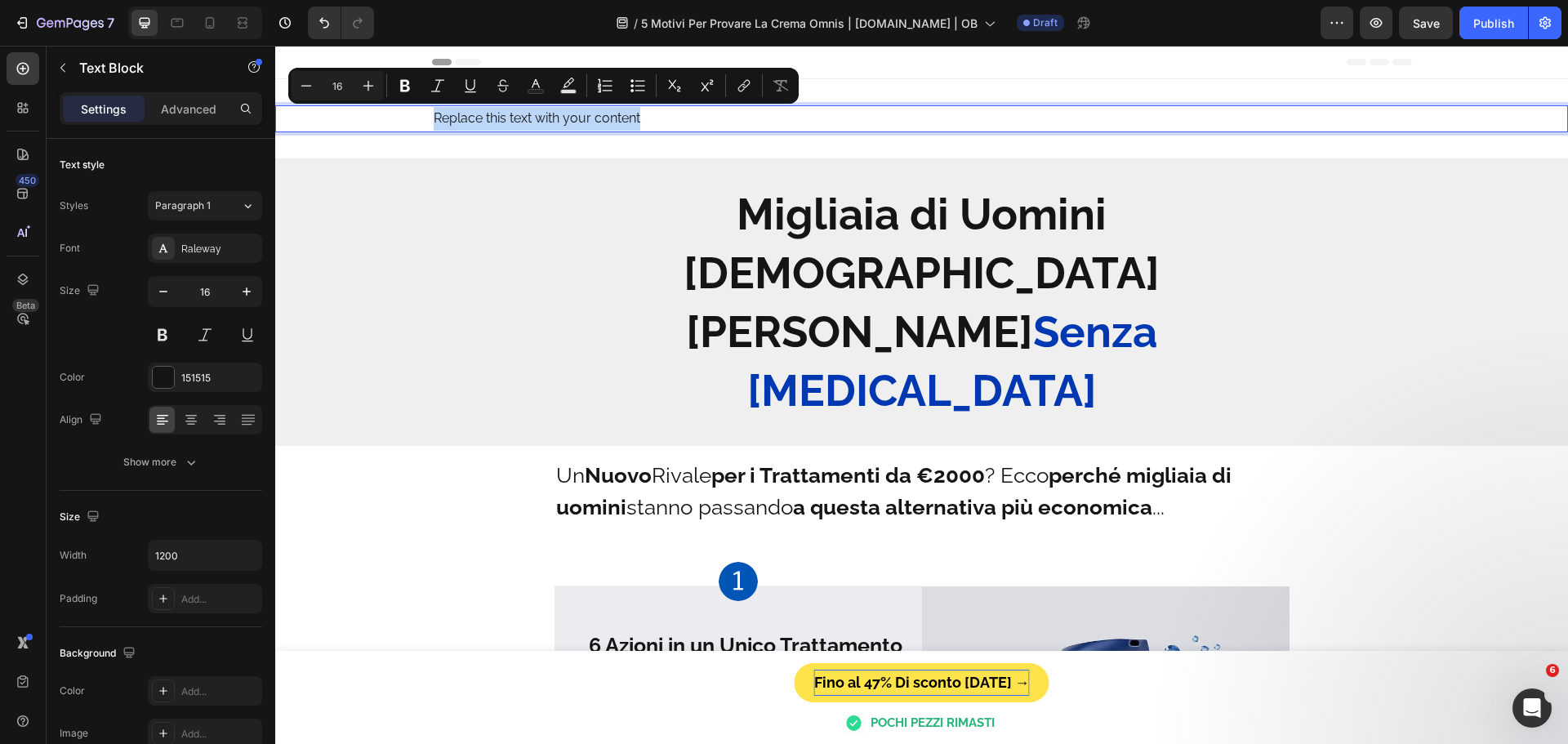
click at [541, 120] on p "Replace this text with your content" at bounding box center [922, 119] width 977 height 24
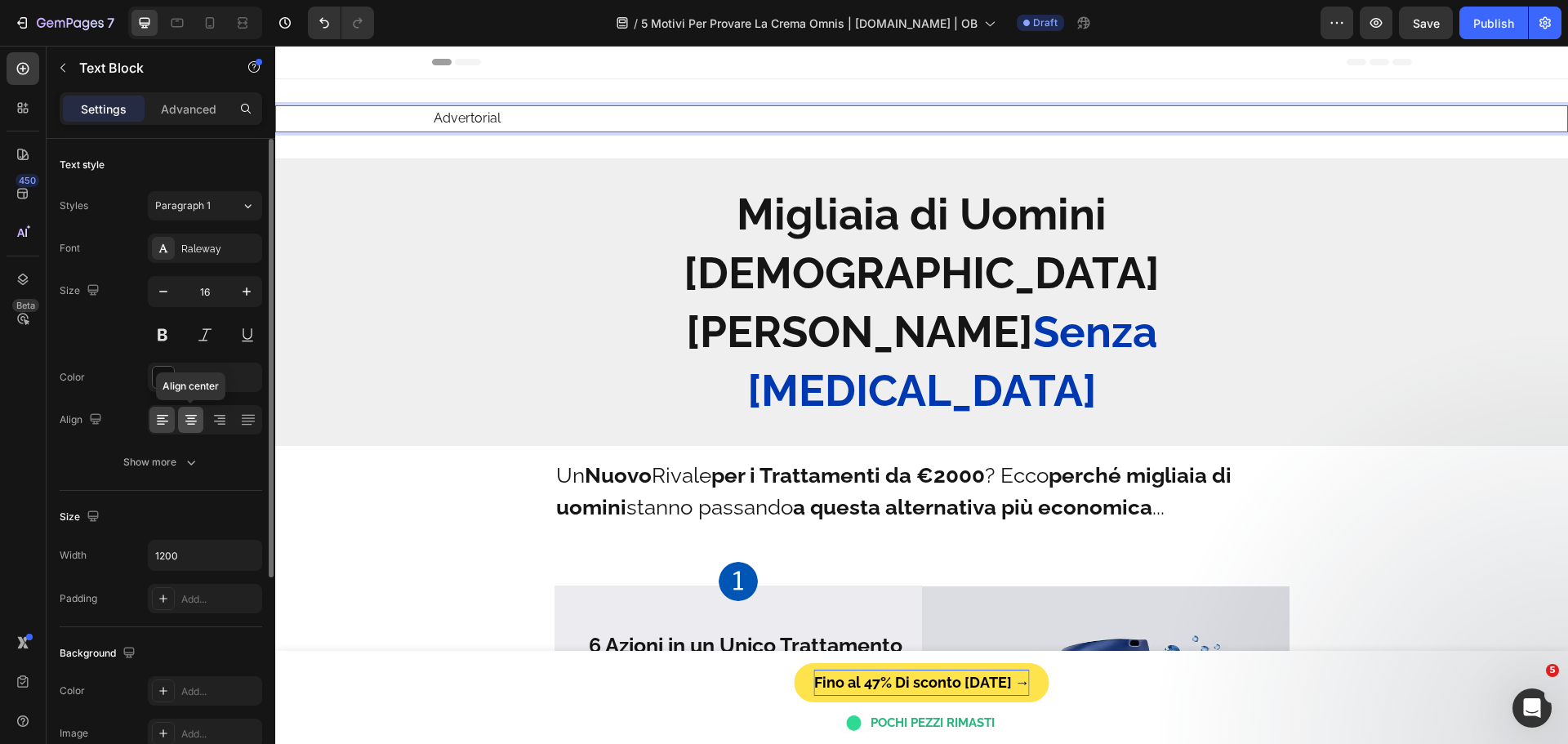
click at [194, 421] on icon at bounding box center [191, 421] width 11 height 2
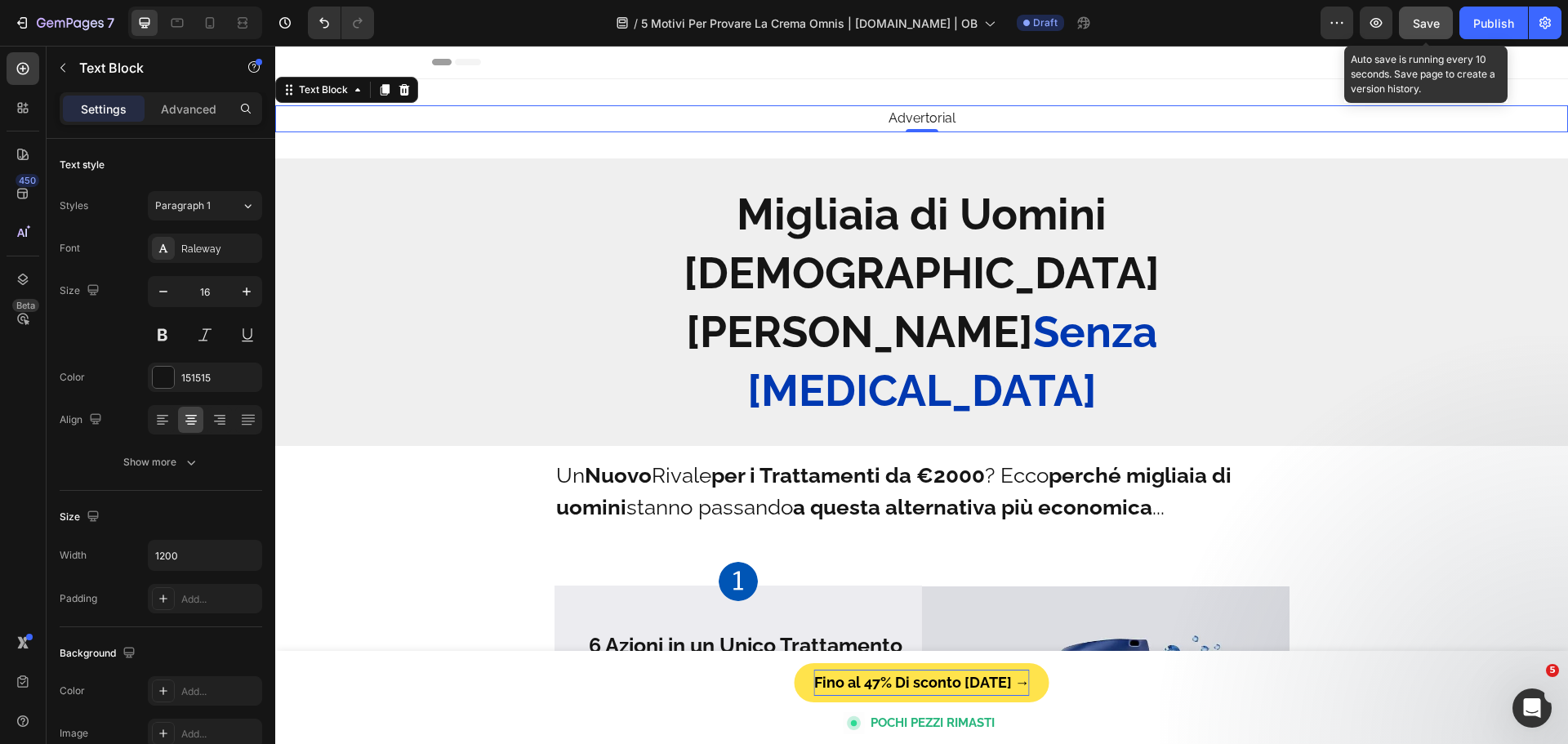
click at [1441, 31] on button "Save" at bounding box center [1426, 23] width 54 height 33
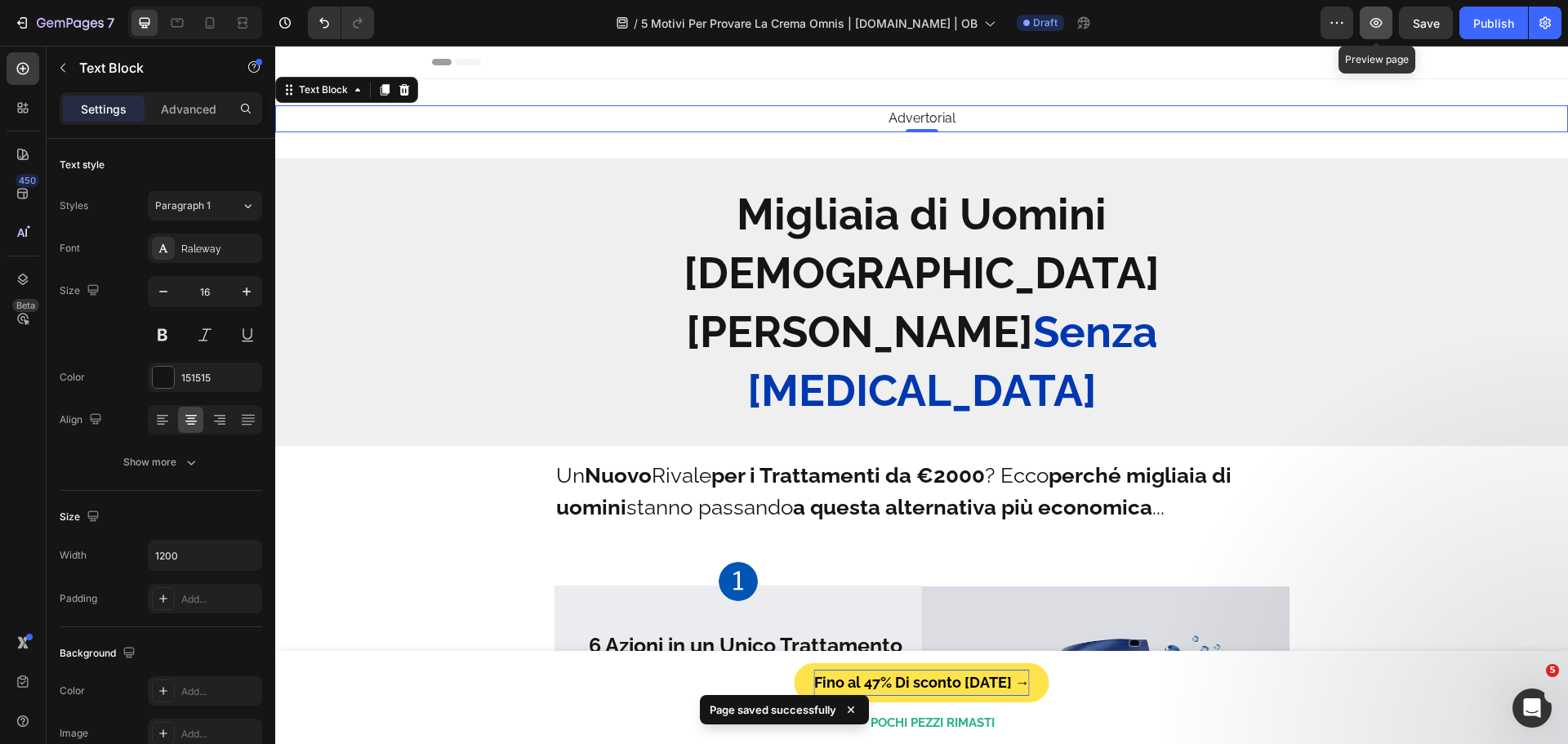
click at [1380, 24] on icon "button" at bounding box center [1376, 22] width 16 height 16
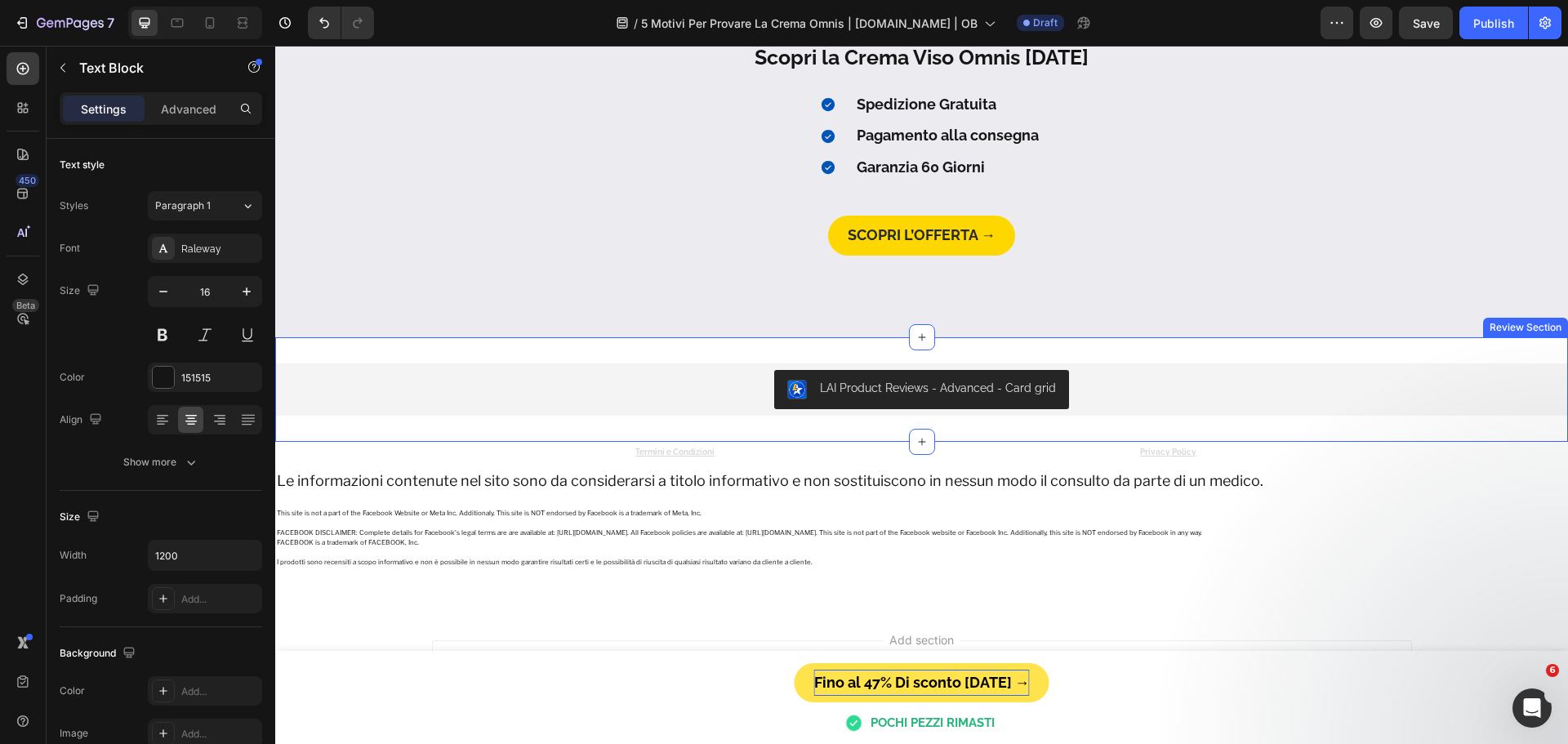
scroll to position [4005, 0]
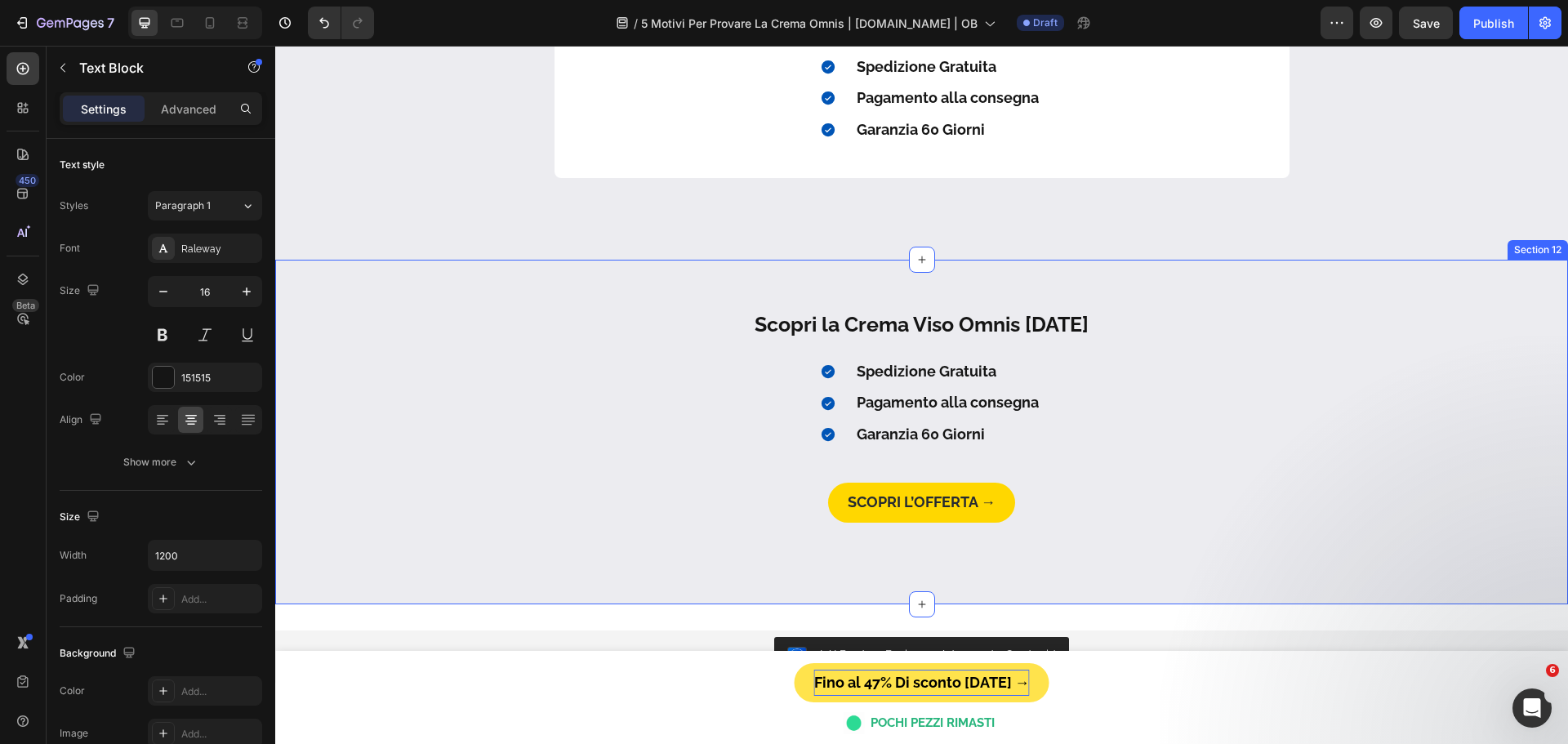
drag, startPoint x: 915, startPoint y: 263, endPoint x: 951, endPoint y: 298, distance: 50.2
click at [952, 302] on div "Scopri la Crema Viso Omnis [DATE] Heading Spedizione Gratuita Pagamento alla co…" at bounding box center [921, 432] width 1293 height 345
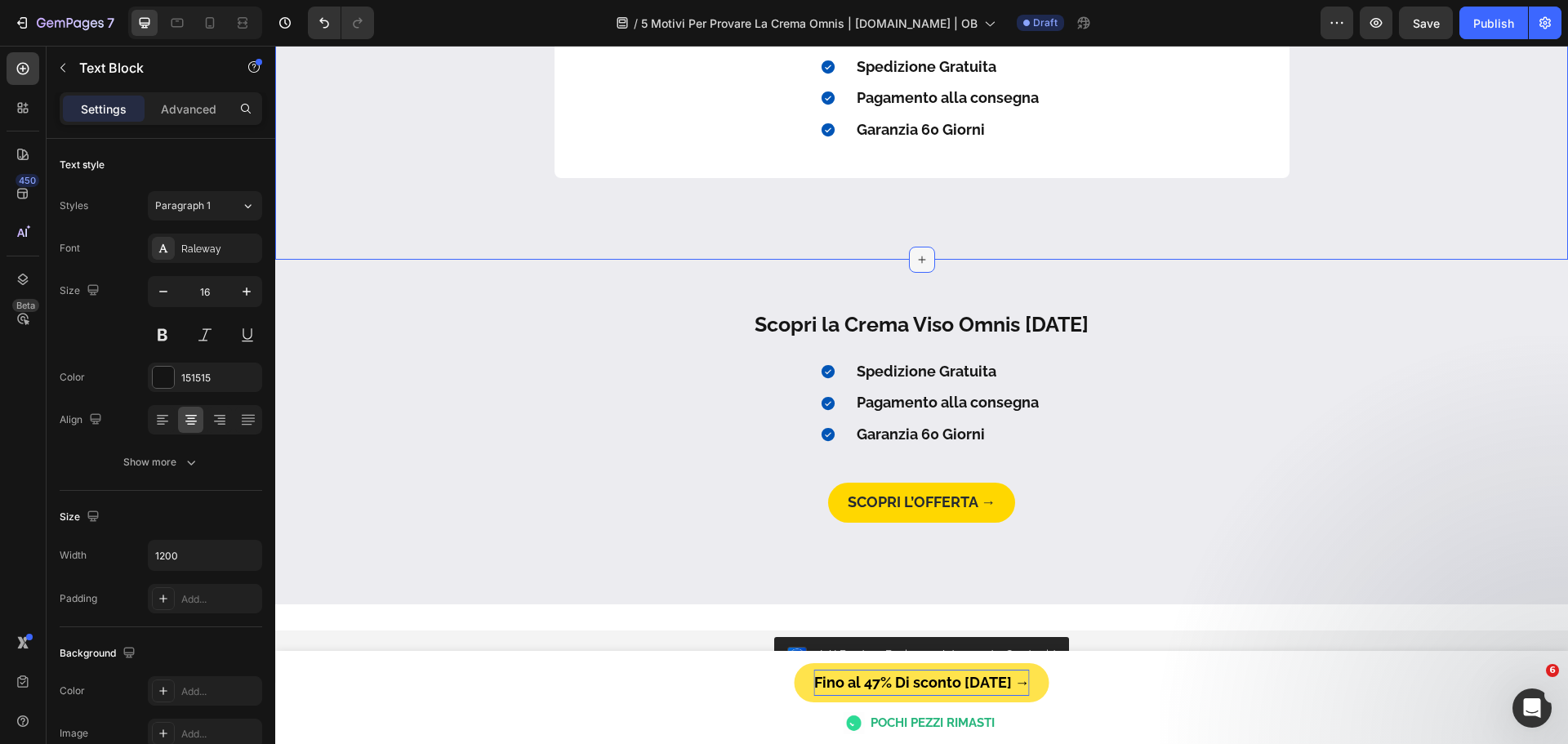
click at [915, 260] on icon at bounding box center [921, 259] width 13 height 13
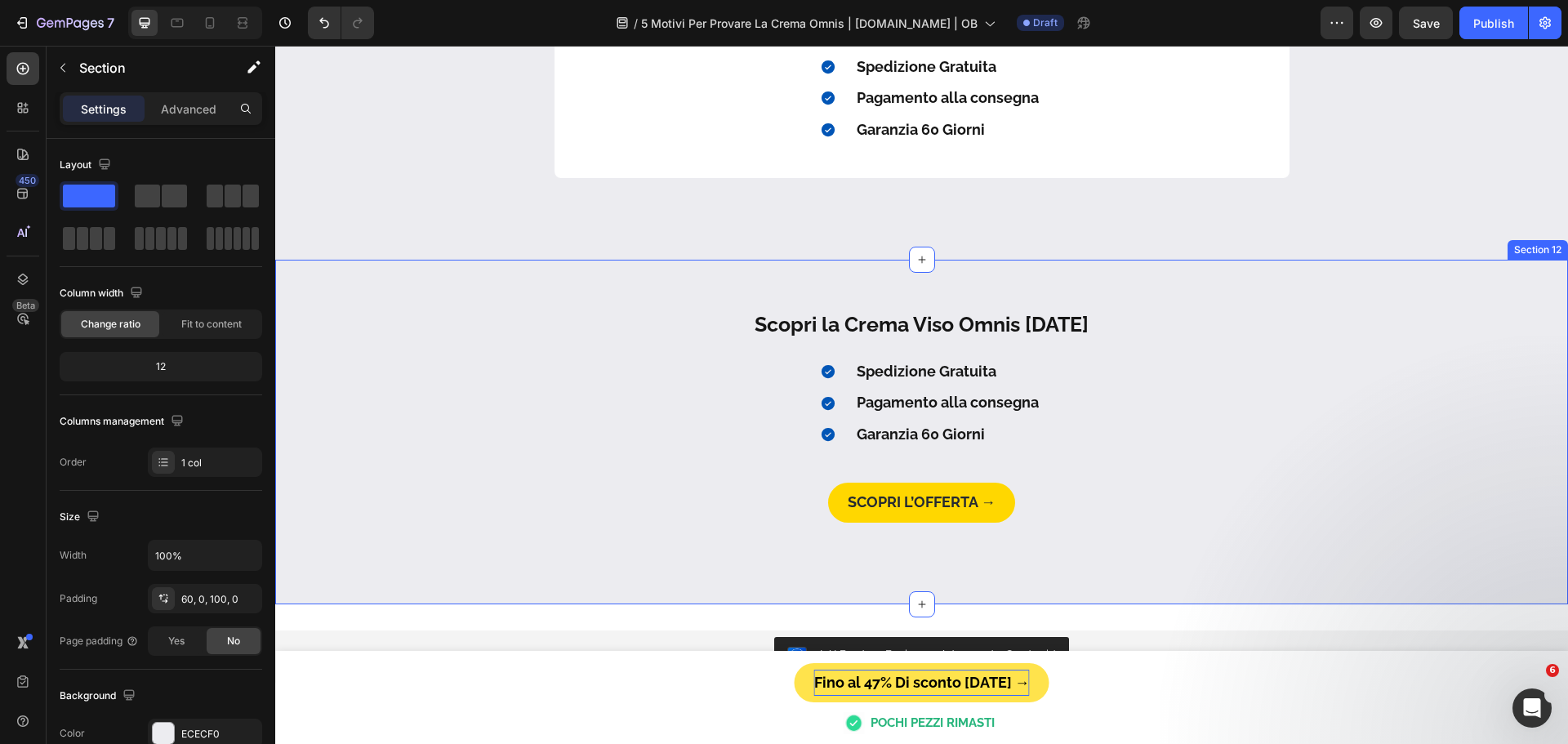
click at [1408, 448] on div "Scopri la Crema Viso Omnis [DATE] Heading Spedizione Gratuita Pagamento alla co…" at bounding box center [921, 415] width 1293 height 214
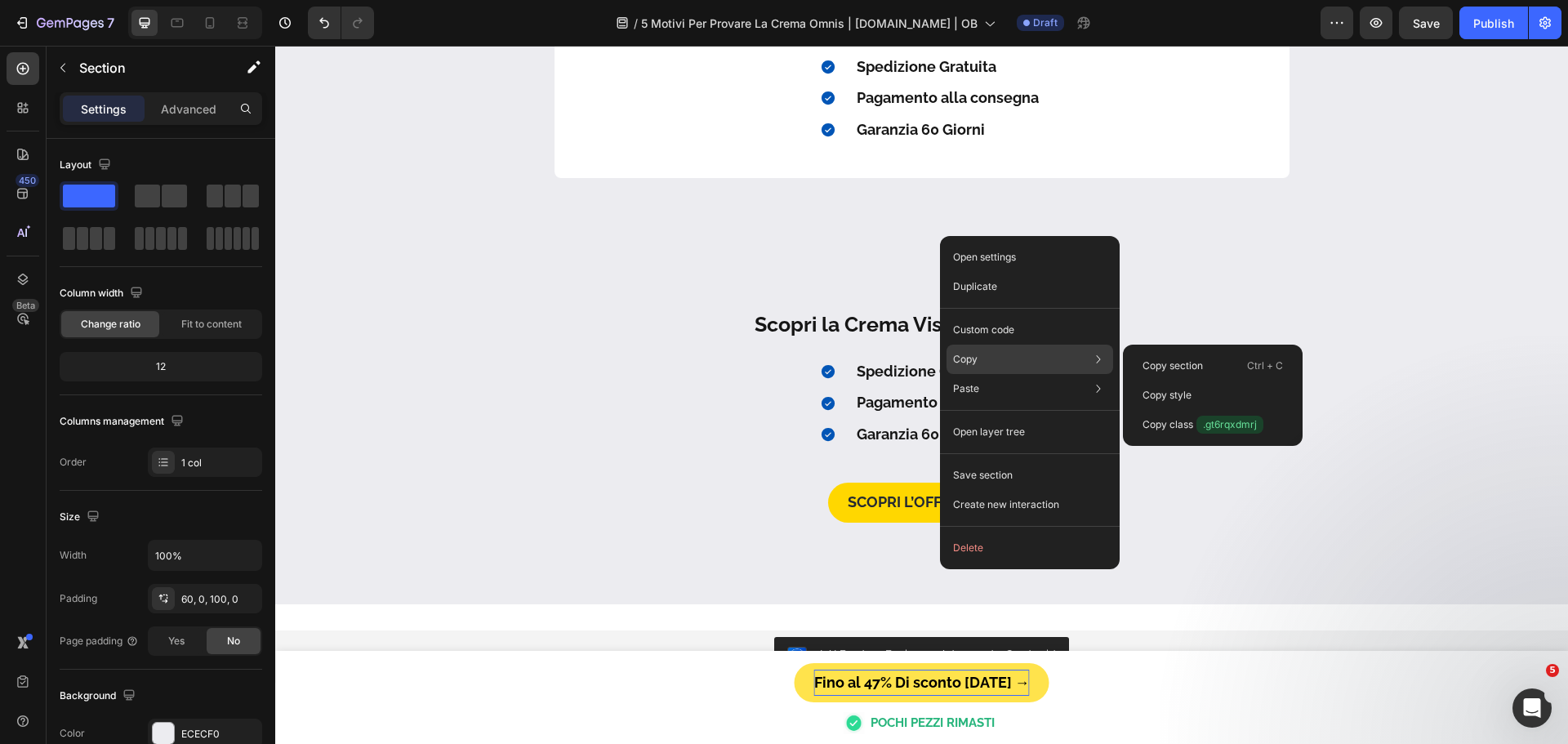
click at [1010, 360] on div "Copy Copy section Ctrl + C Copy style Copy class .gt6rqxdmrj" at bounding box center [1030, 360] width 167 height 29
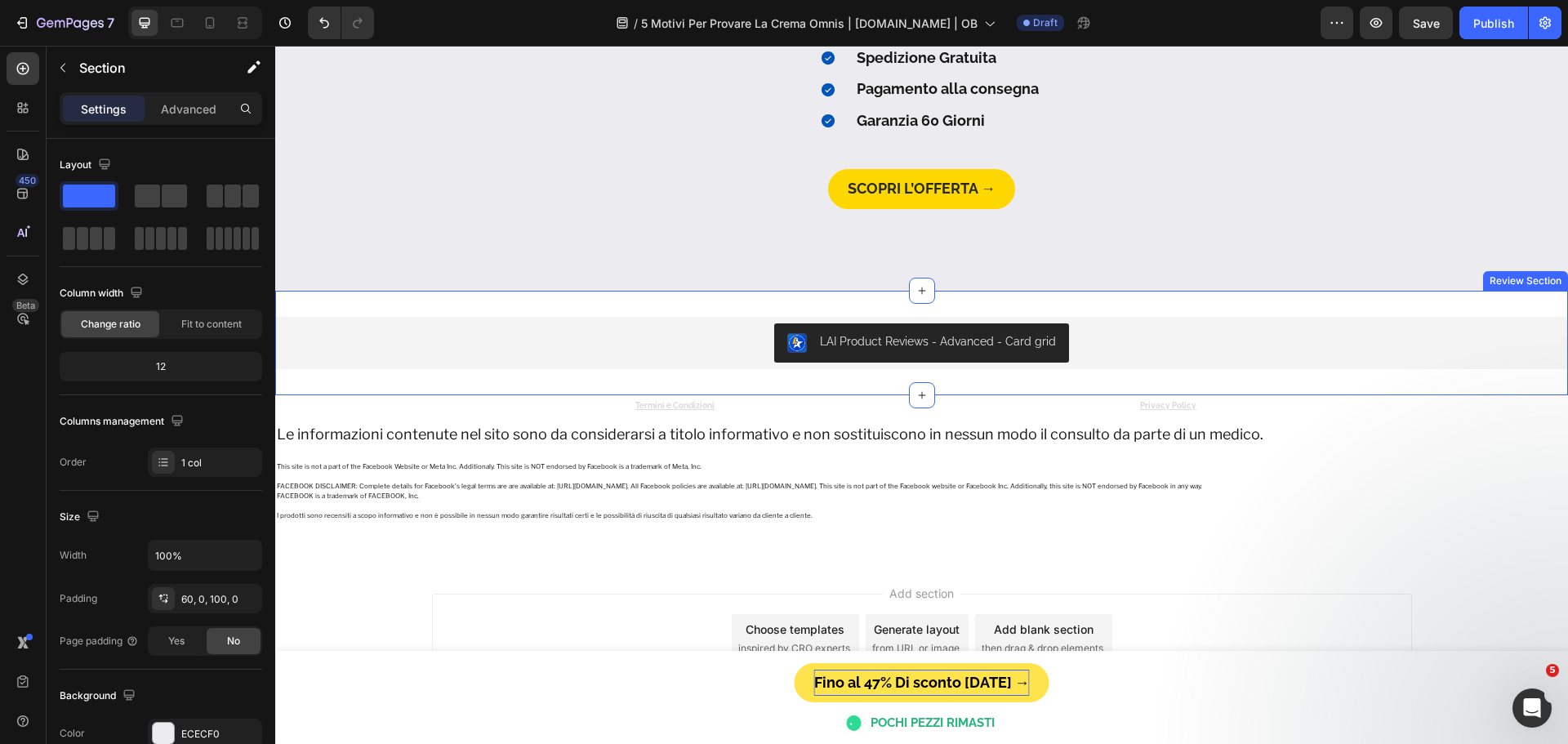
scroll to position [4332, 0]
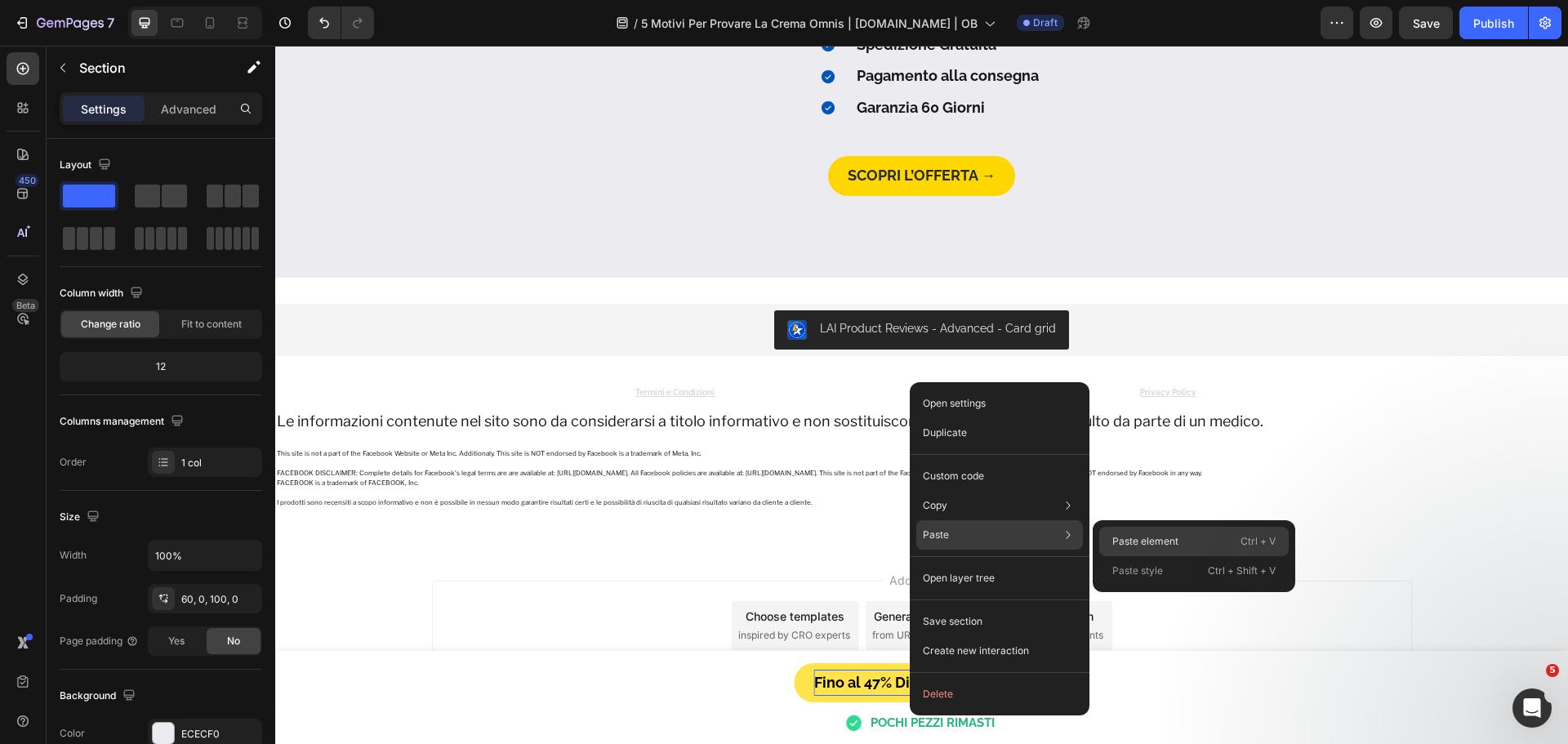
click at [1123, 535] on p "Paste element" at bounding box center [1145, 541] width 66 height 15
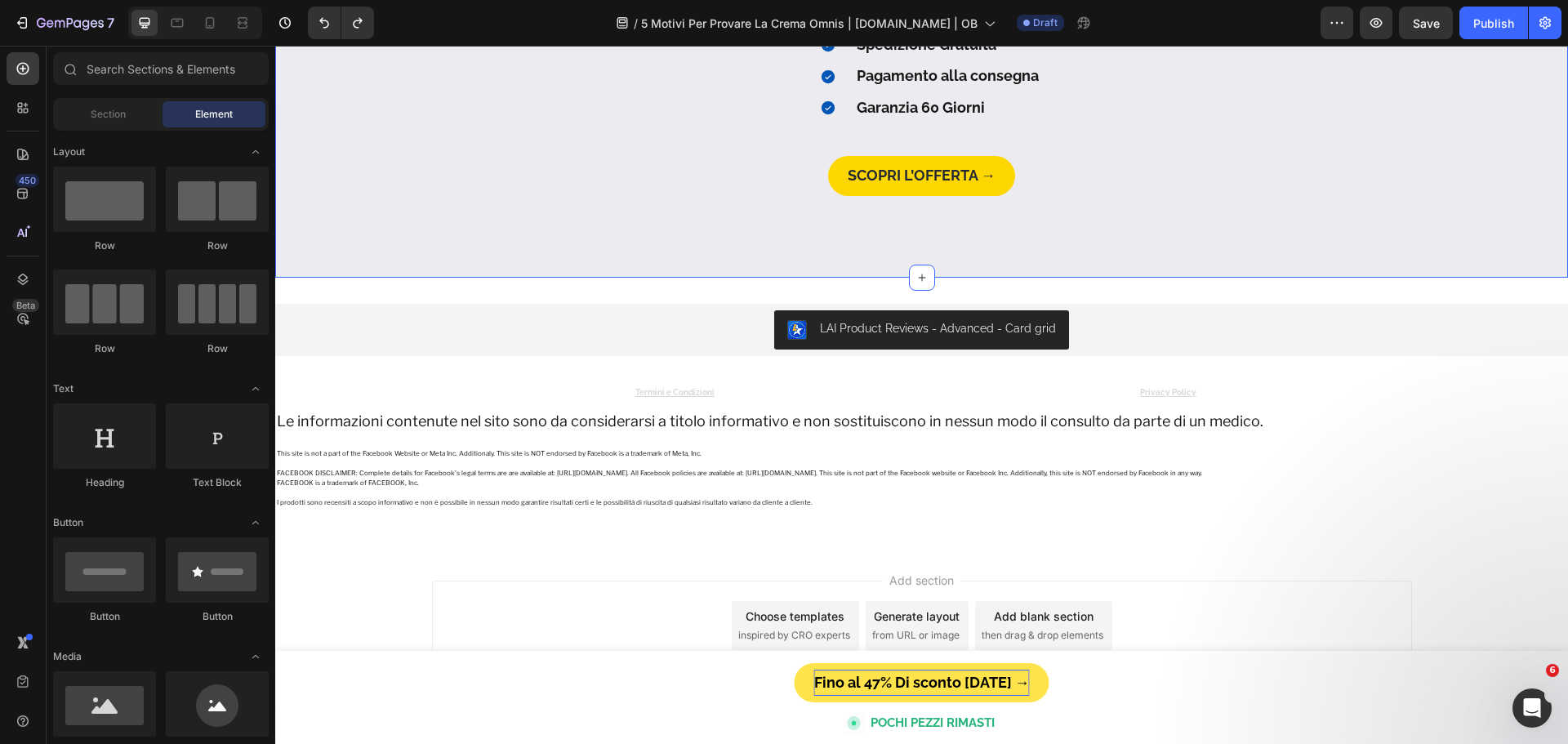
drag, startPoint x: 914, startPoint y: 384, endPoint x: 915, endPoint y: 218, distance: 166.0
drag, startPoint x: 912, startPoint y: 278, endPoint x: 914, endPoint y: 226, distance: 52.0
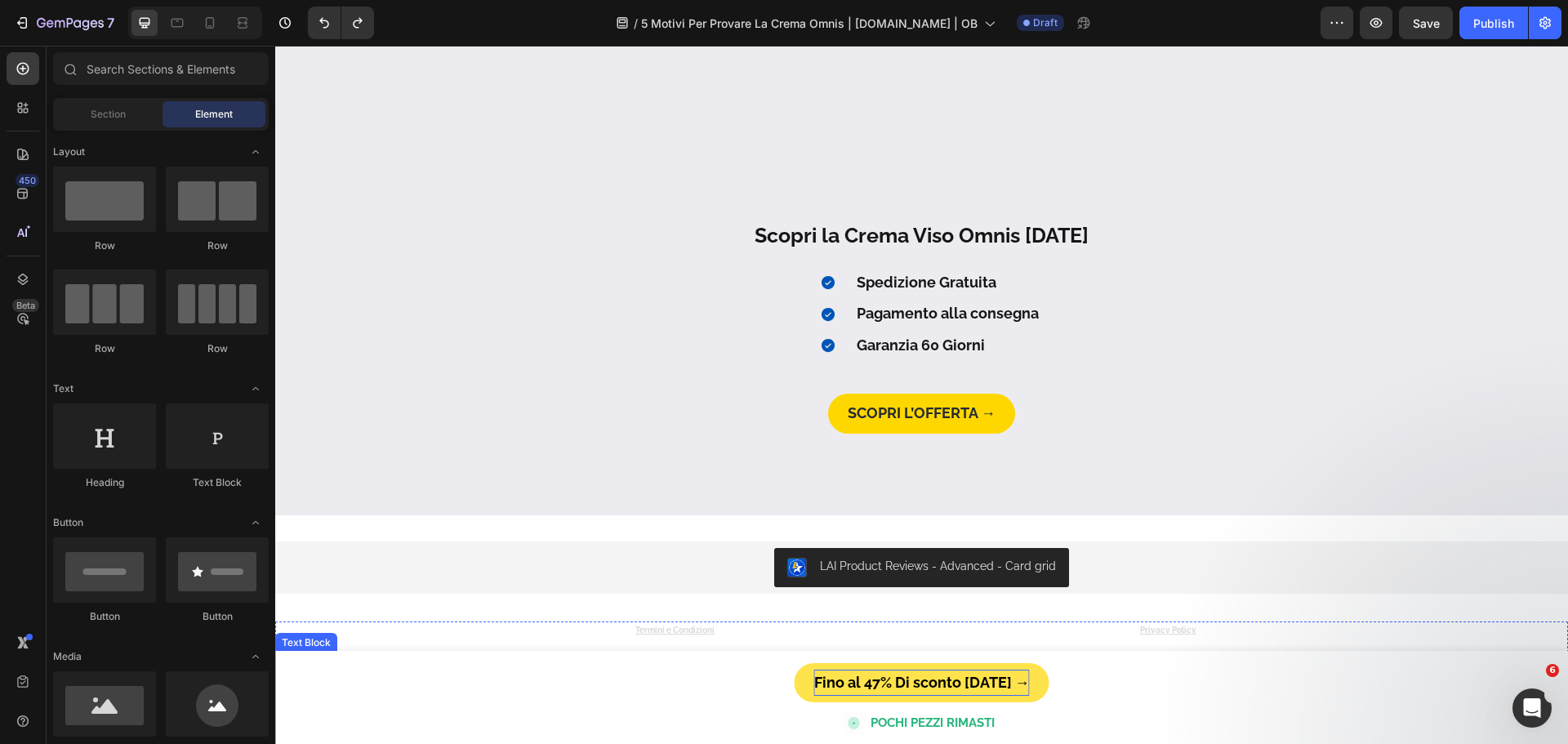
scroll to position [4086, 0]
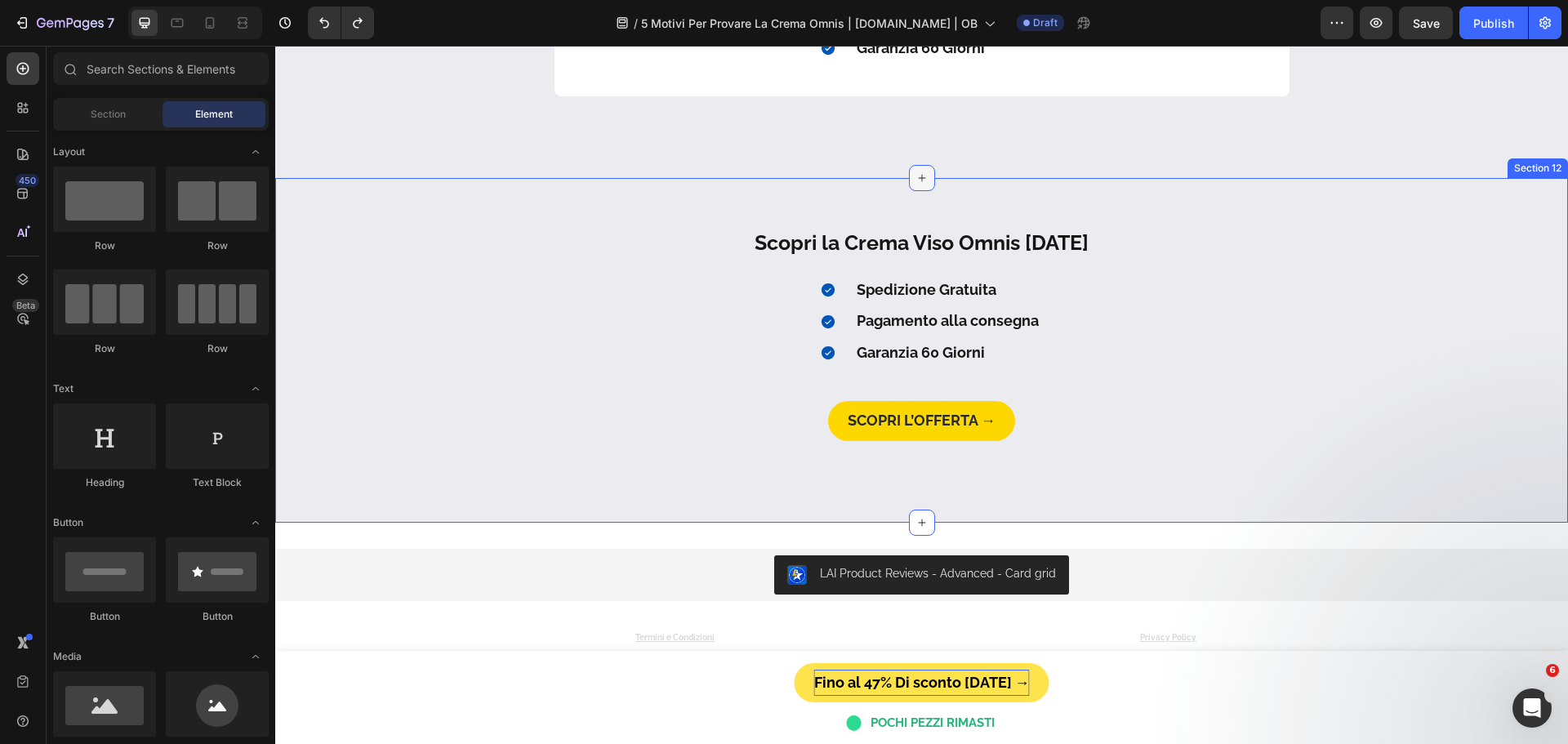
click at [918, 179] on icon at bounding box center [921, 178] width 8 height 8
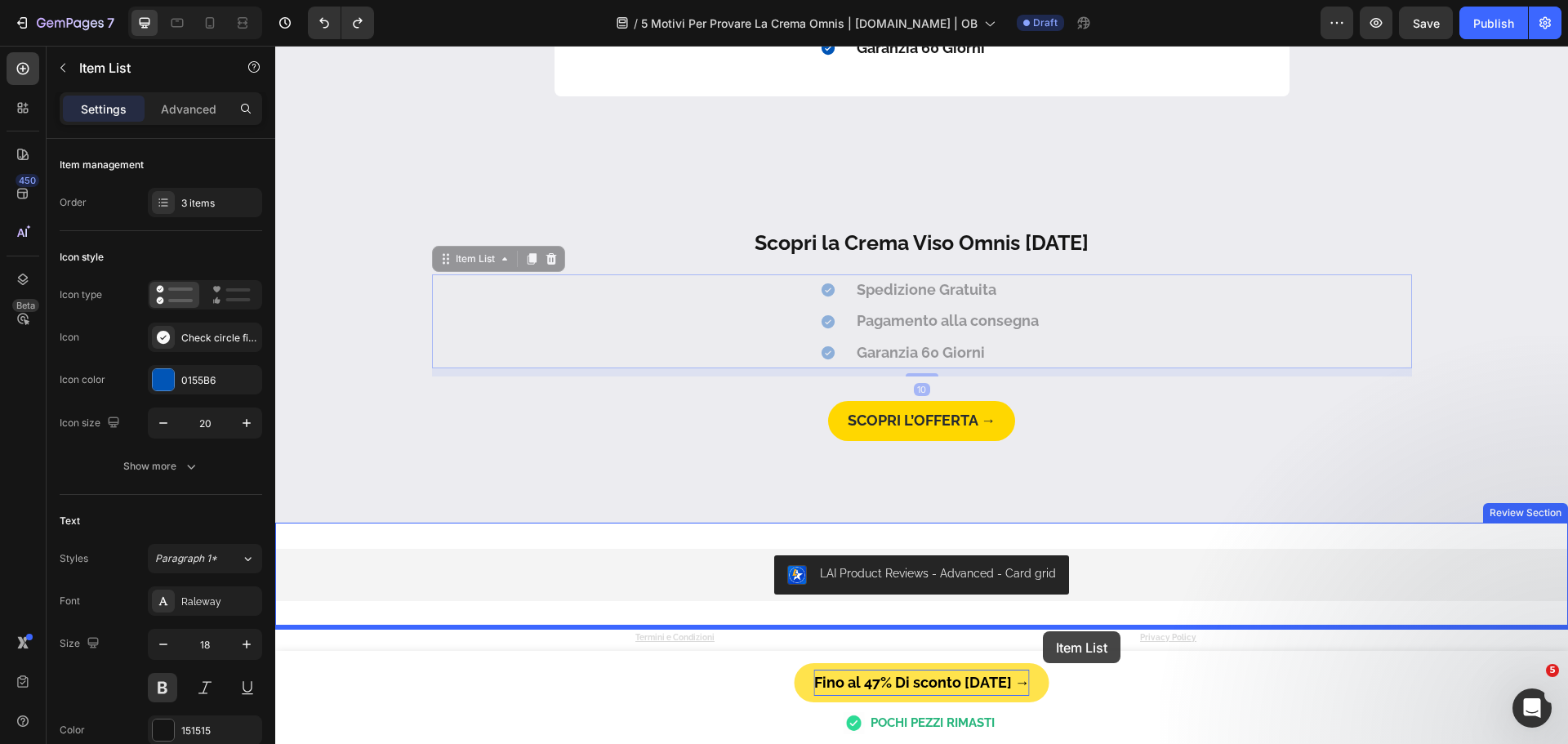
drag, startPoint x: 1121, startPoint y: 352, endPoint x: 1043, endPoint y: 631, distance: 289.7
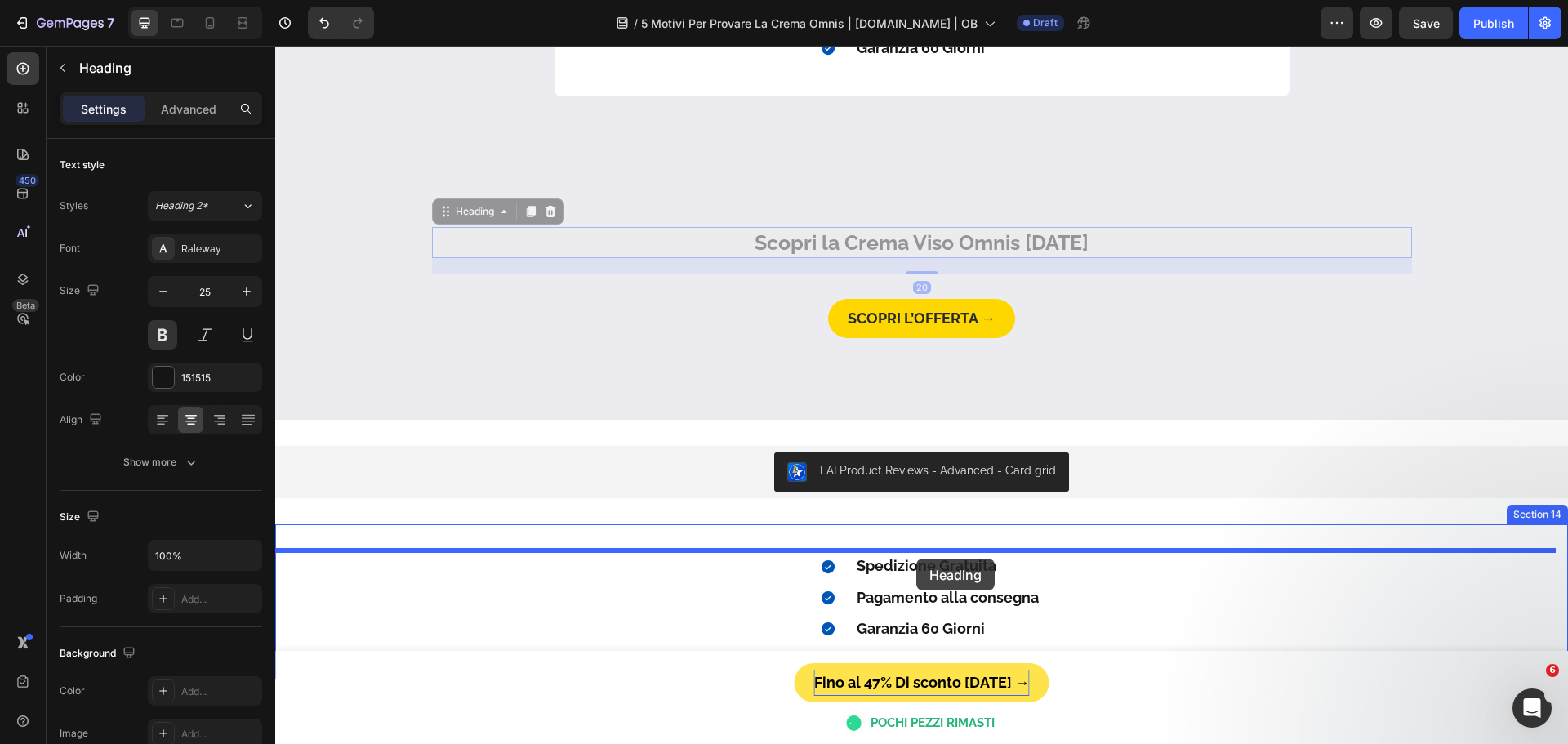
drag, startPoint x: 940, startPoint y: 243, endPoint x: 951, endPoint y: 511, distance: 268.2
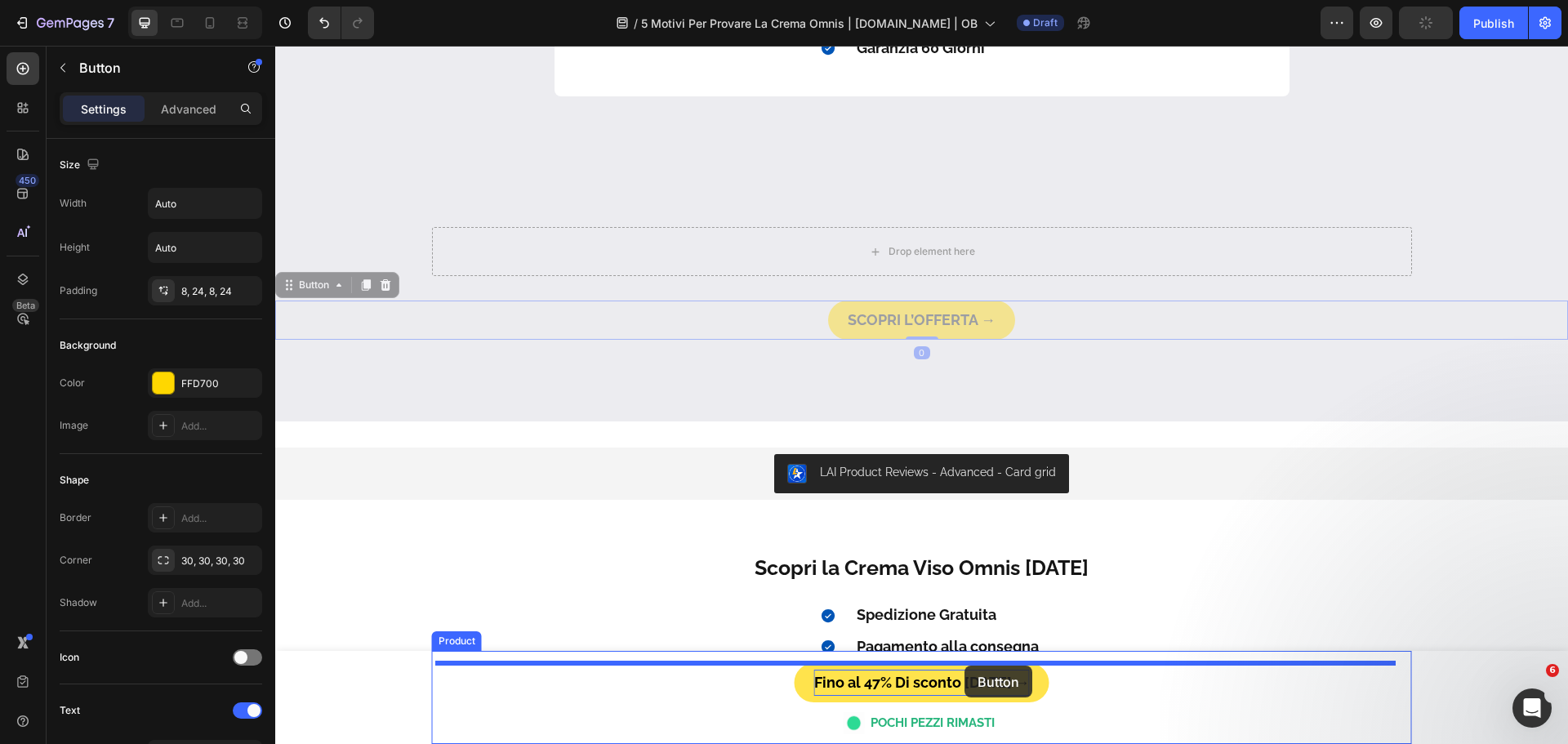
drag, startPoint x: 1062, startPoint y: 310, endPoint x: 964, endPoint y: 666, distance: 369.2
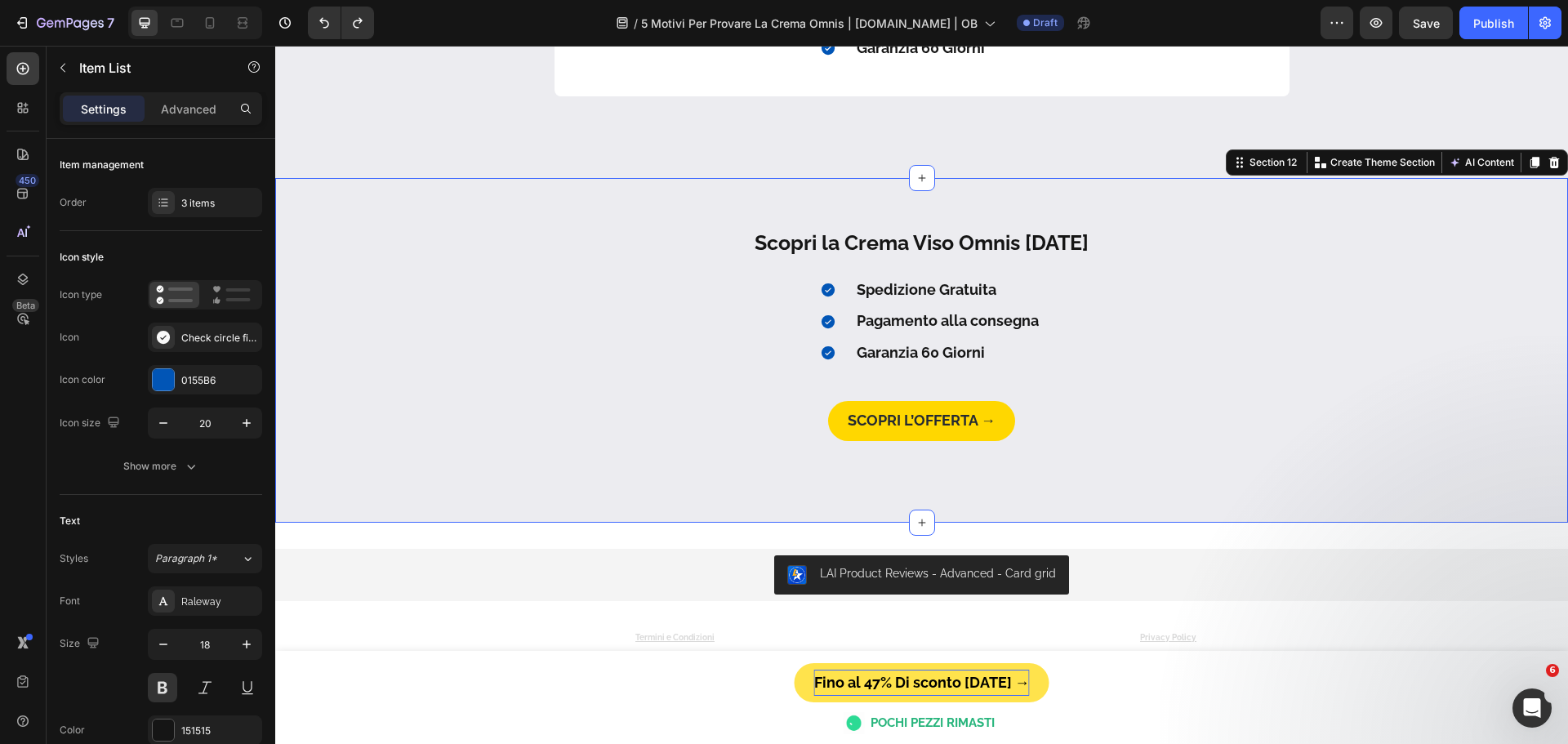
click at [368, 272] on div "Scopri la Crema Viso Omnis [DATE] Heading Spedizione Gratuita Pagamento alla co…" at bounding box center [921, 334] width 1293 height 214
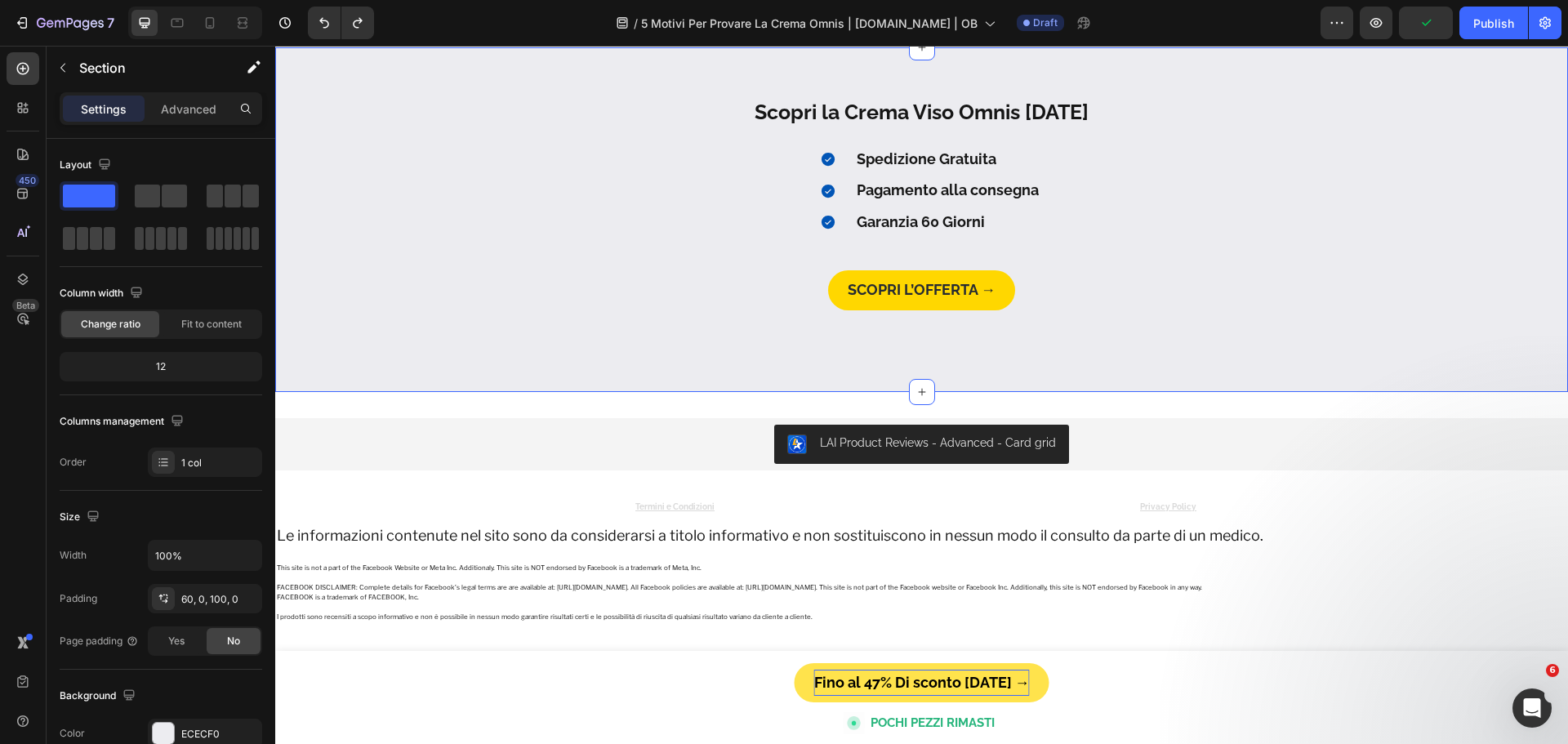
scroll to position [4250, 0]
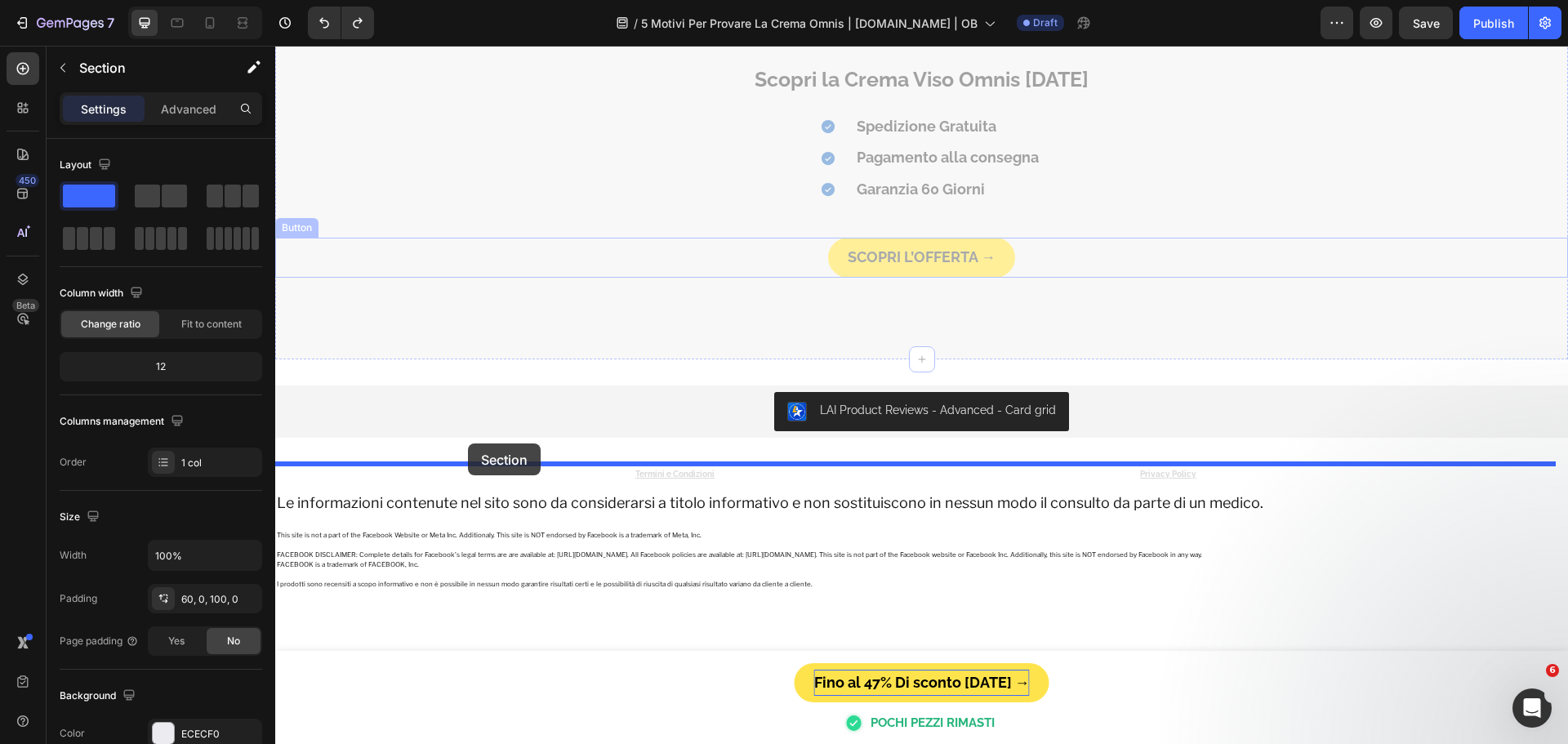
drag, startPoint x: 361, startPoint y: 157, endPoint x: 468, endPoint y: 444, distance: 306.3
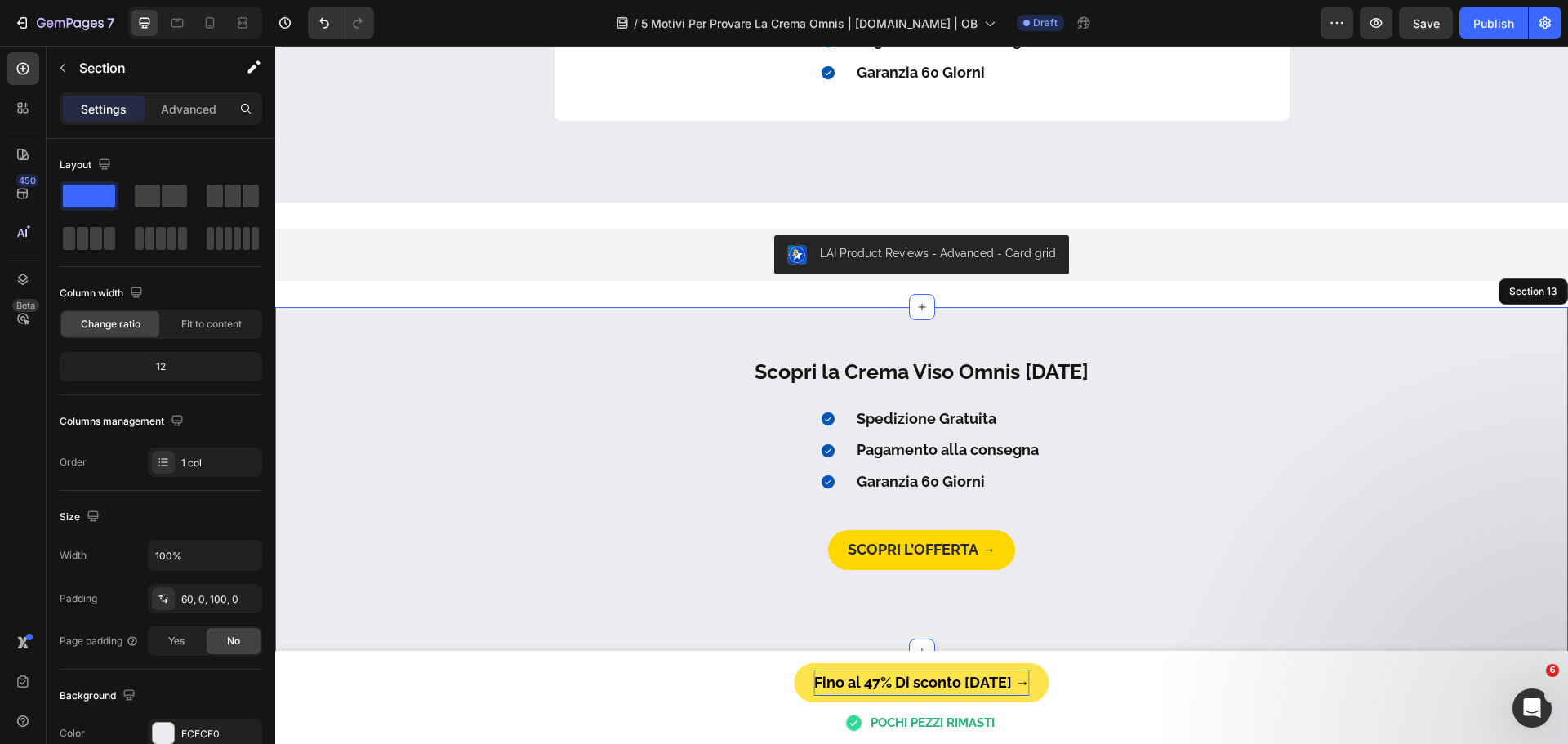
scroll to position [3987, 0]
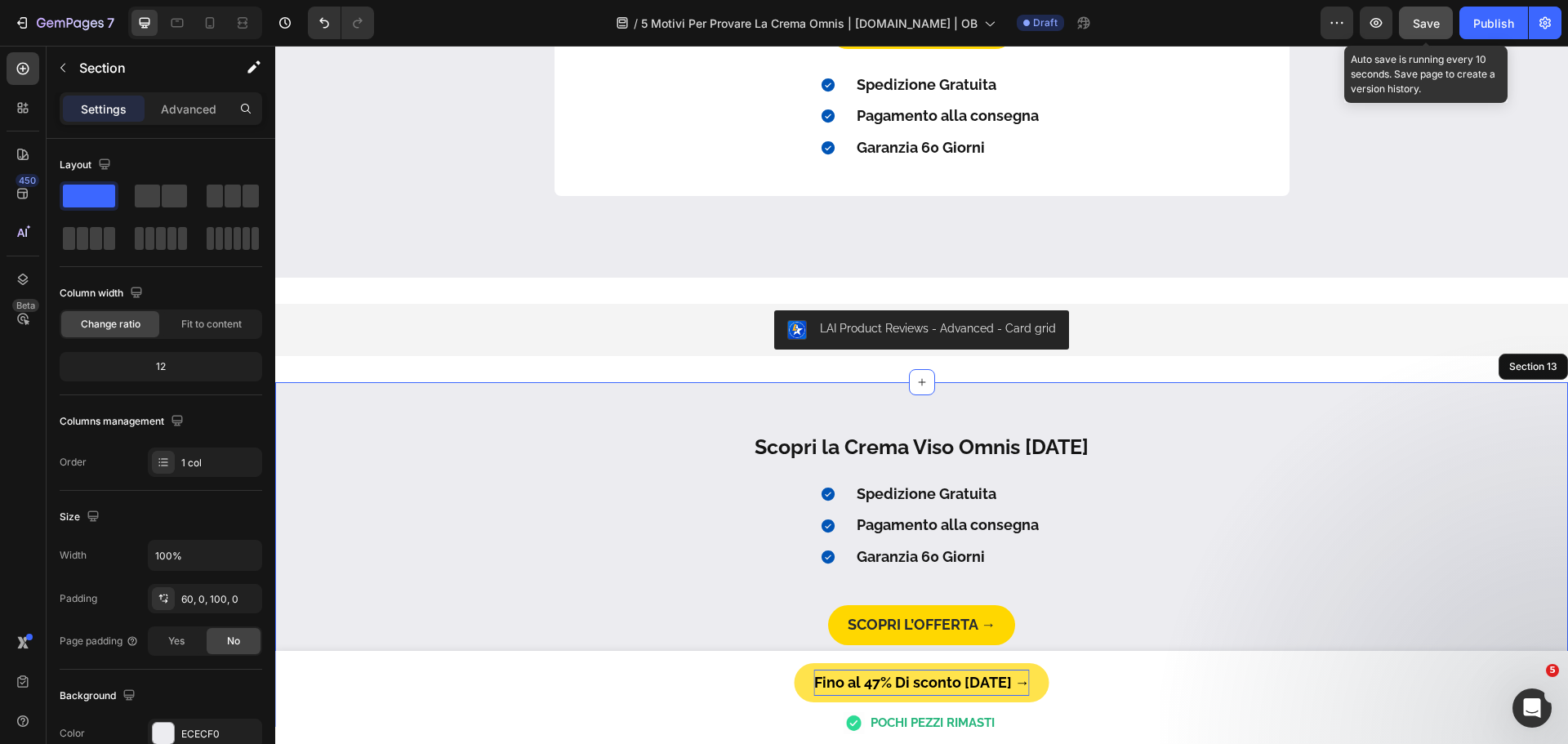
click at [1432, 24] on span "Save" at bounding box center [1426, 23] width 27 height 14
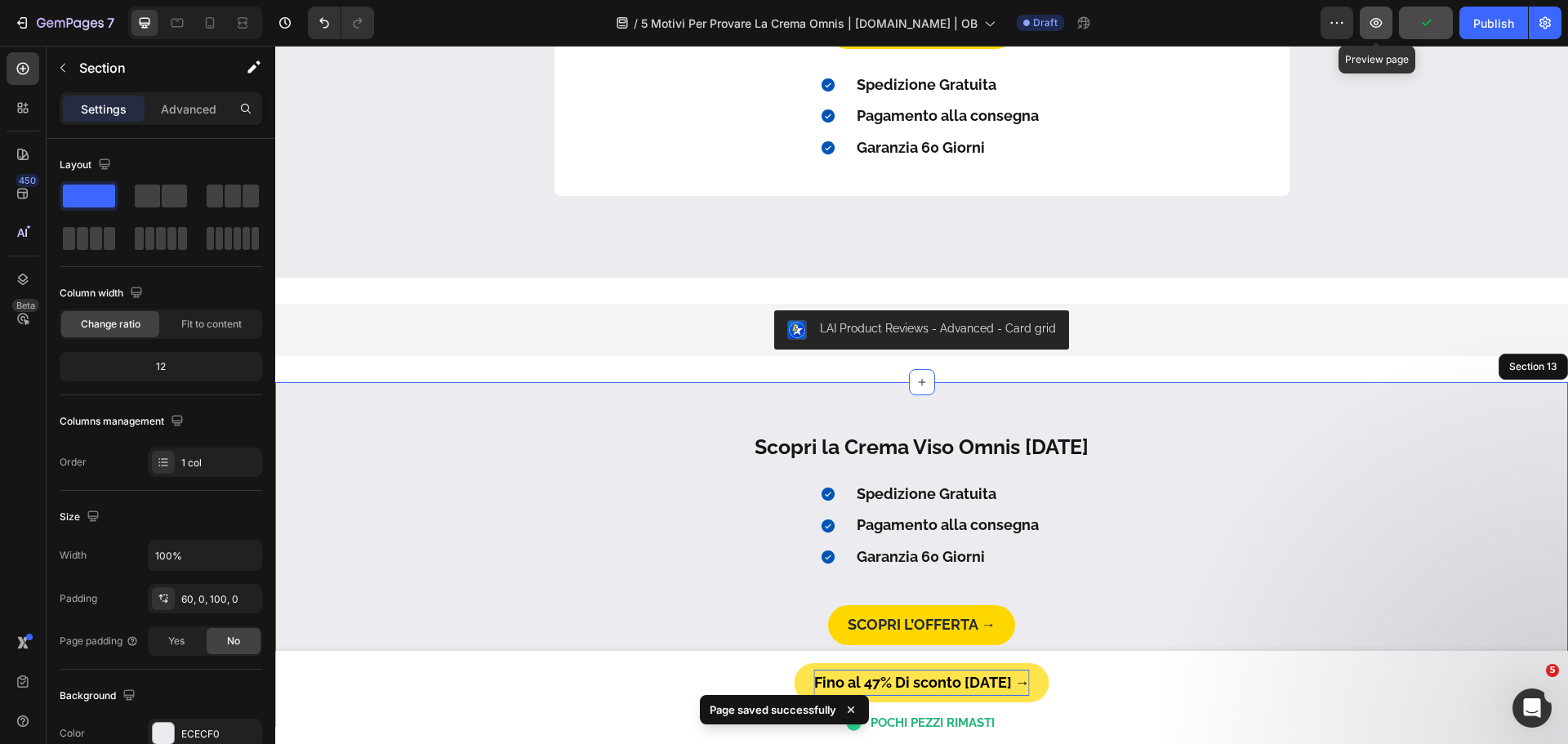
click at [1380, 24] on icon "button" at bounding box center [1376, 22] width 16 height 16
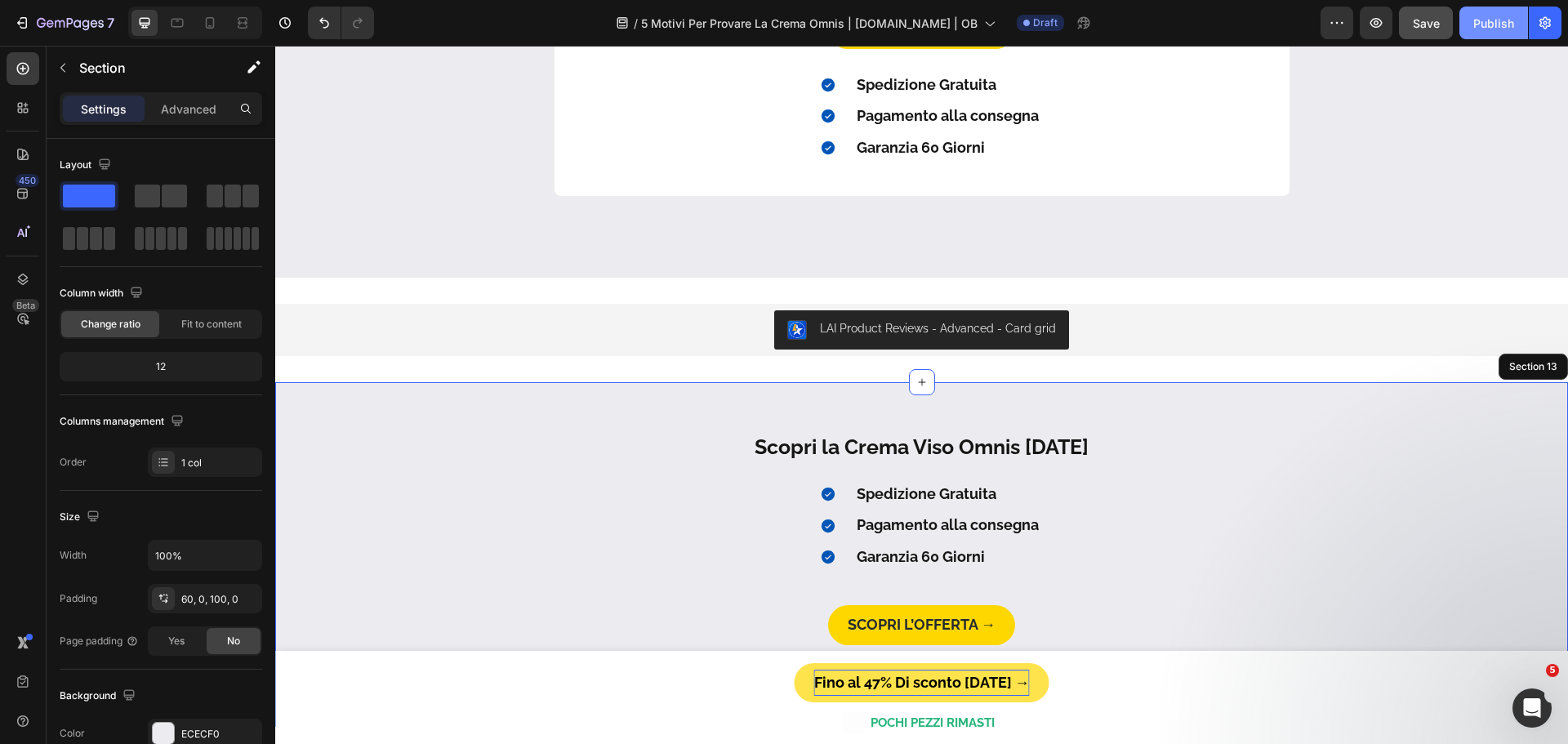
click at [1483, 22] on div "Publish" at bounding box center [1493, 23] width 40 height 17
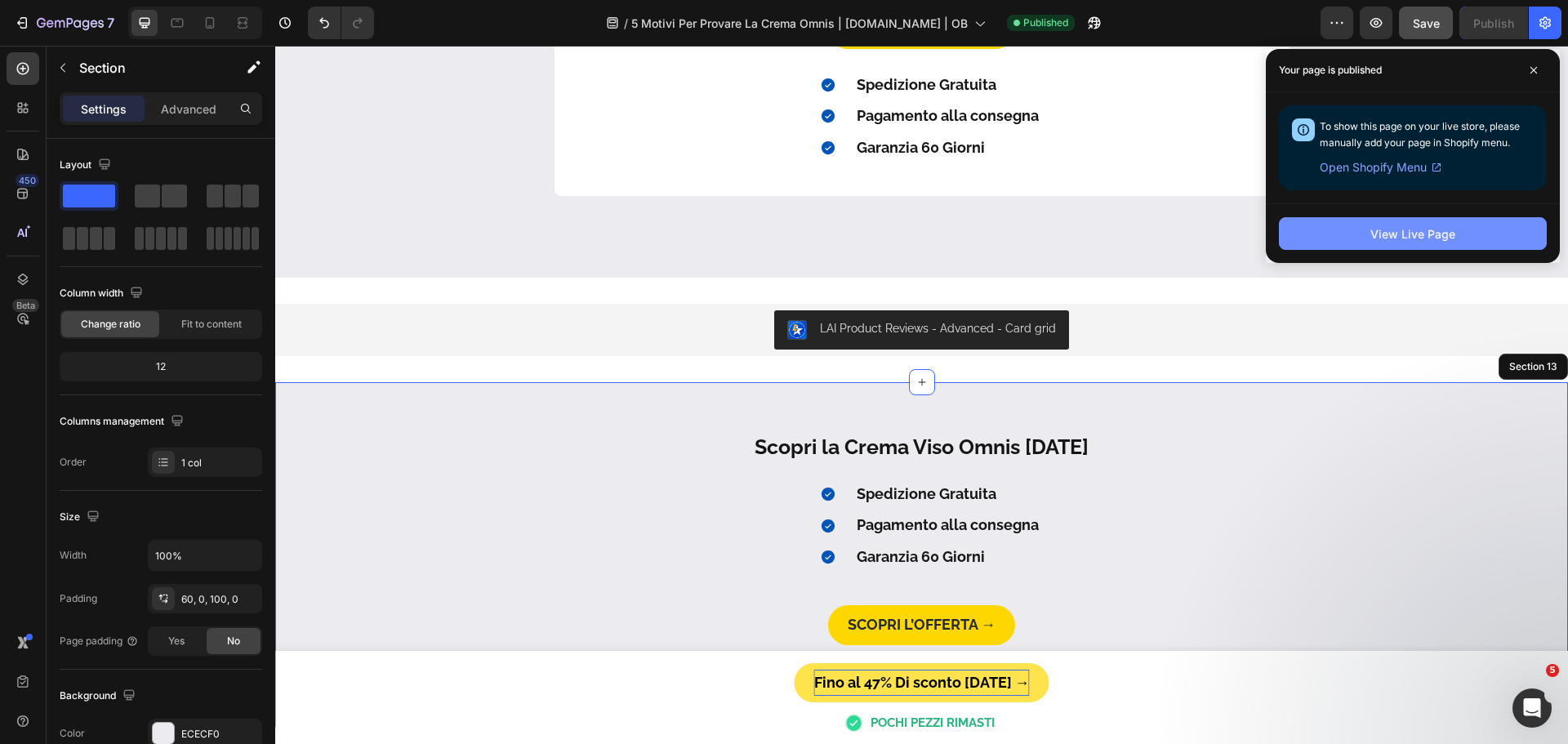
click at [1468, 232] on button "View Live Page" at bounding box center [1412, 234] width 267 height 33
